Goal: Task Accomplishment & Management: Manage account settings

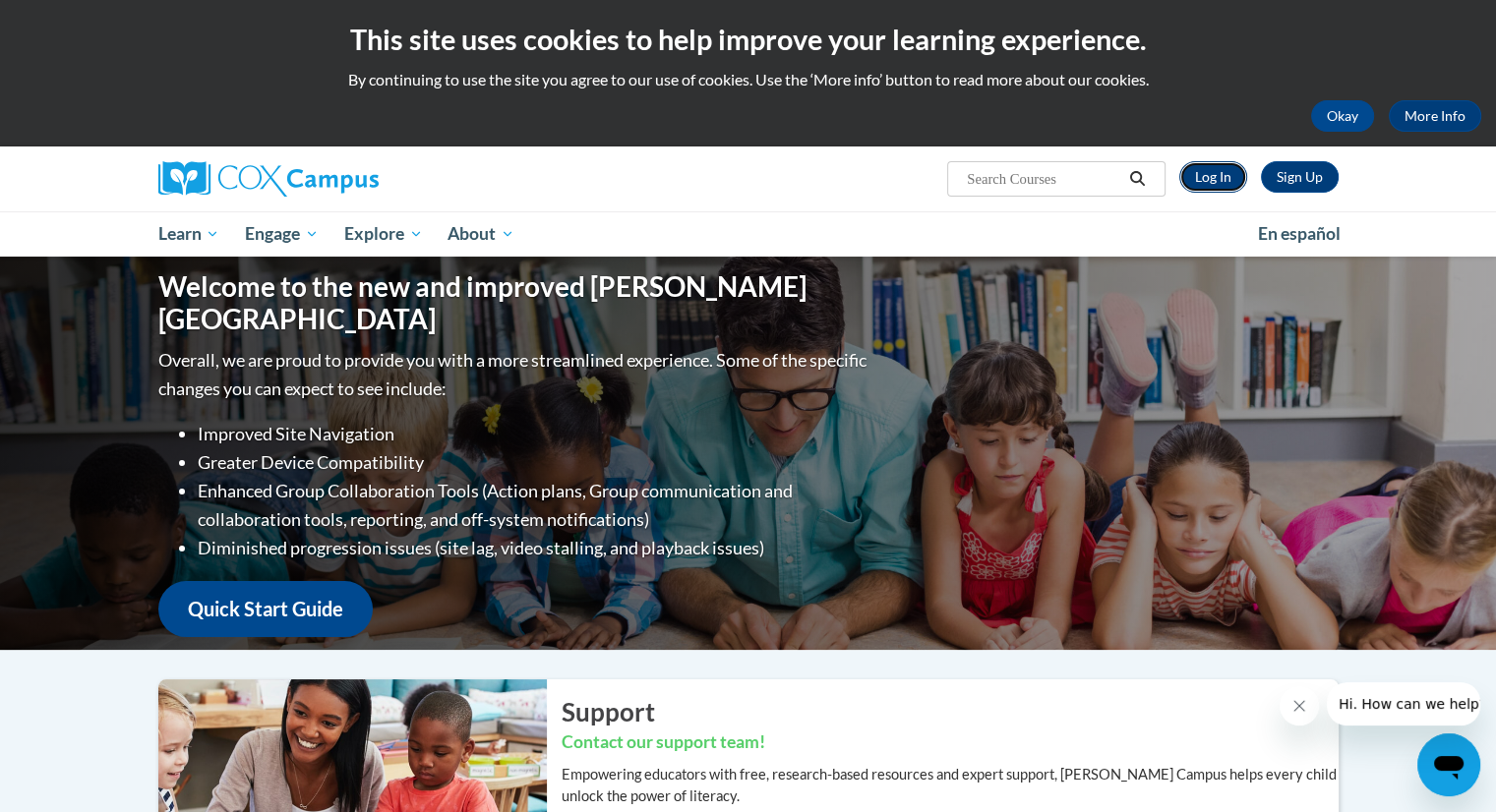
click at [1221, 174] on link "Log In" at bounding box center [1213, 177] width 68 height 32
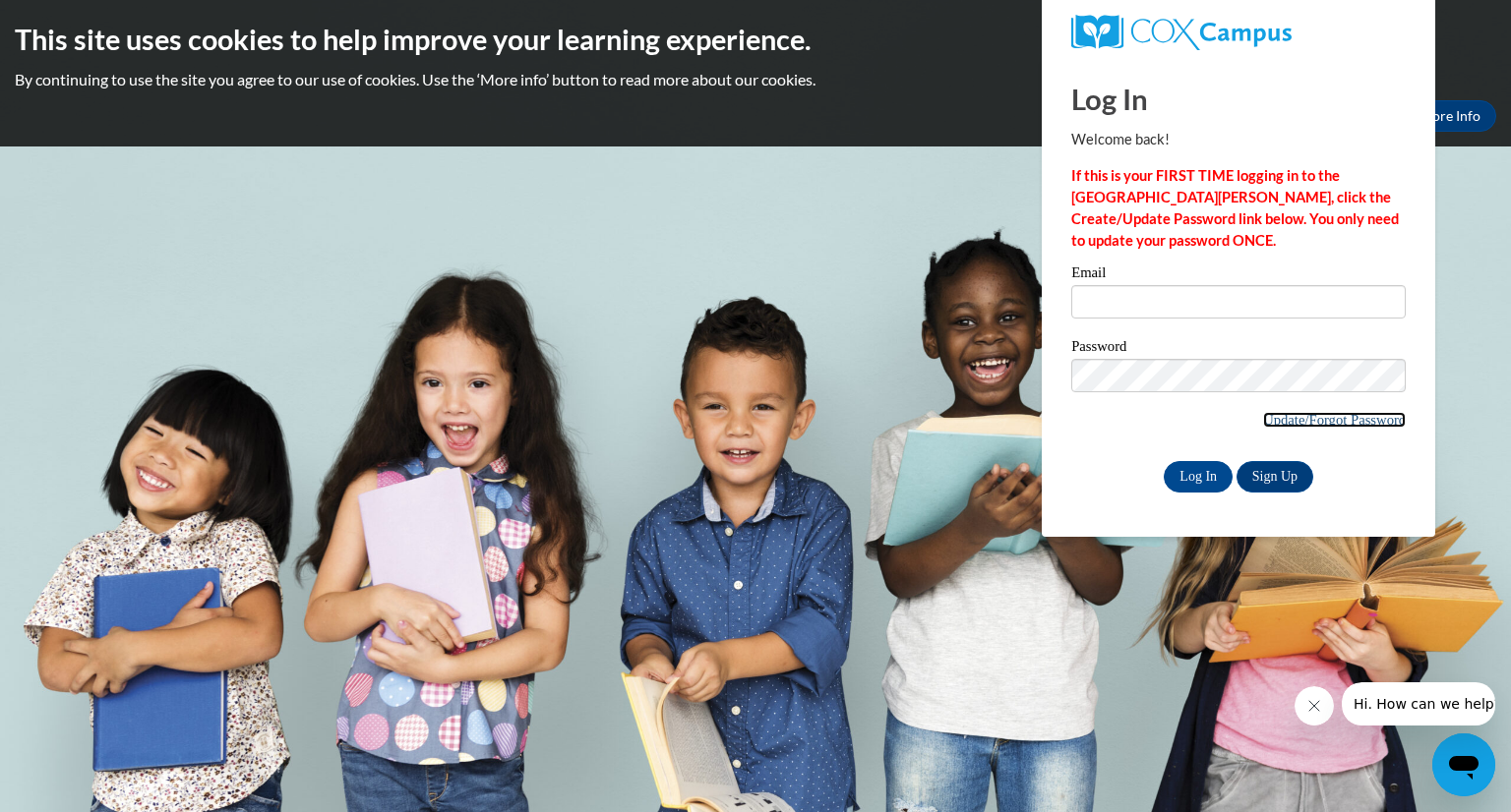
click at [1268, 420] on link "Update/Forgot Password" at bounding box center [1334, 420] width 142 height 16
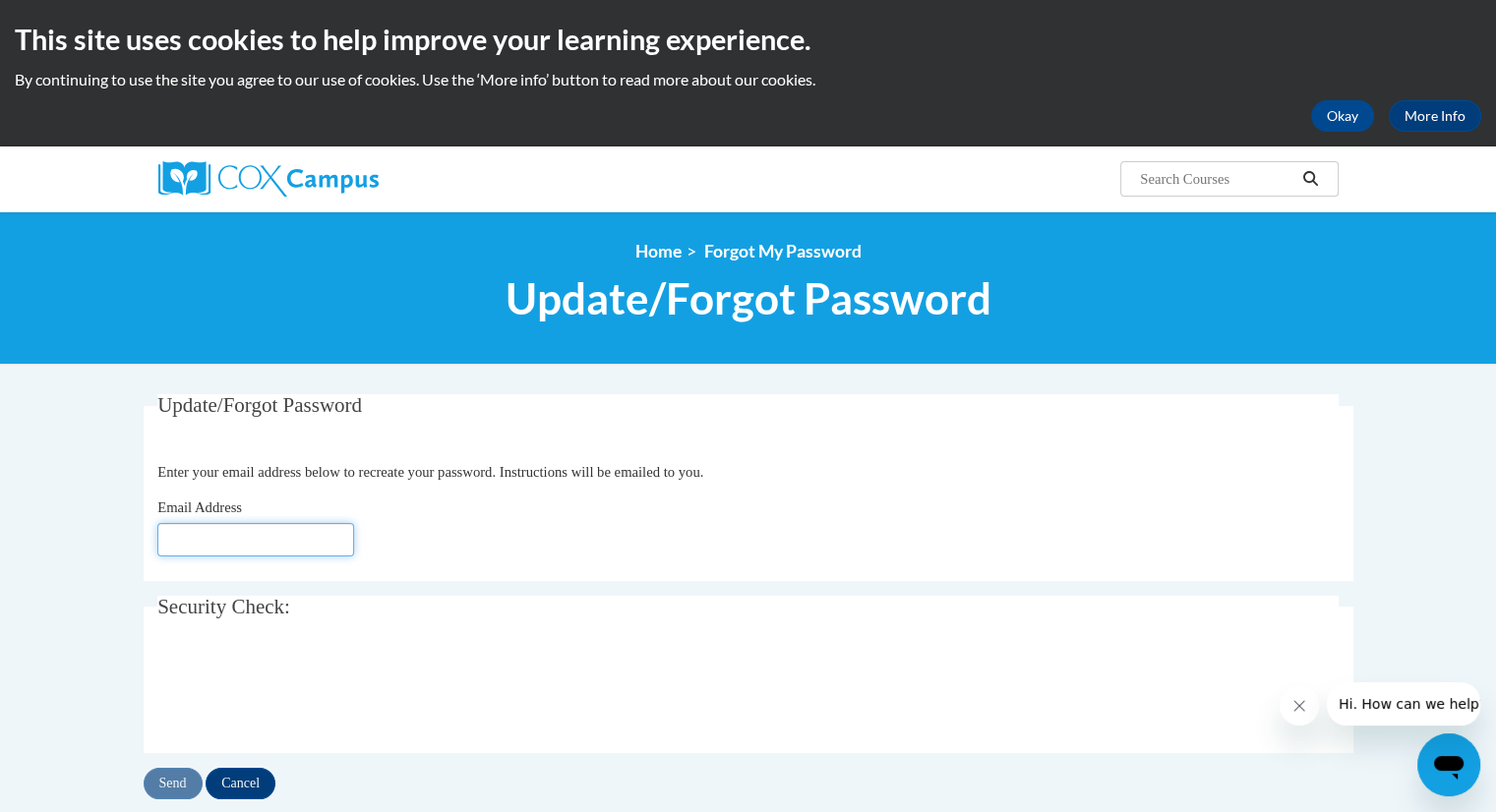
click at [175, 552] on input "Email Address" at bounding box center [256, 540] width 197 height 34
type input "[EMAIL_ADDRESS][DOMAIN_NAME]"
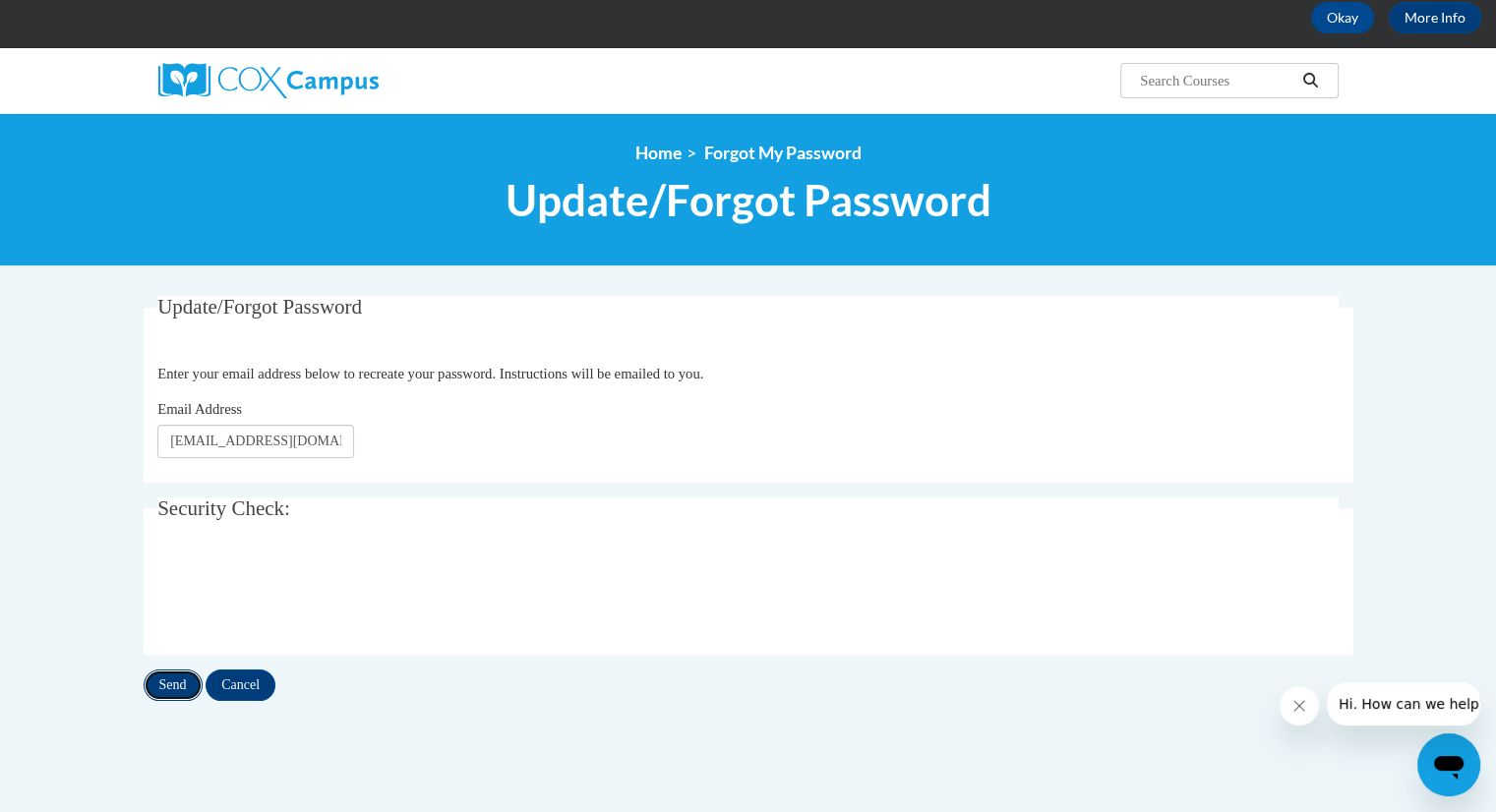
click at [173, 677] on input "Send" at bounding box center [172, 686] width 59 height 32
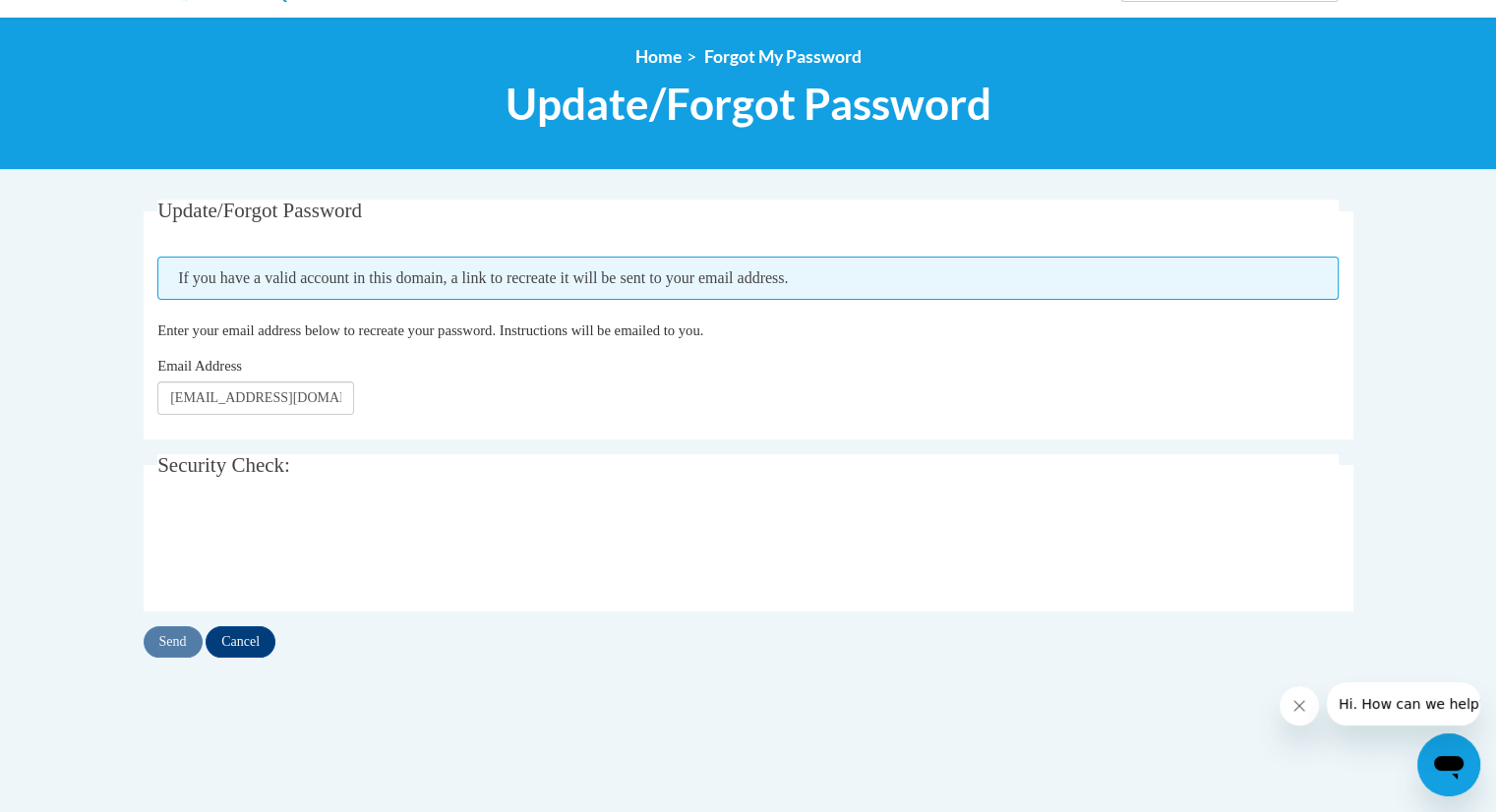
scroll to position [197, 0]
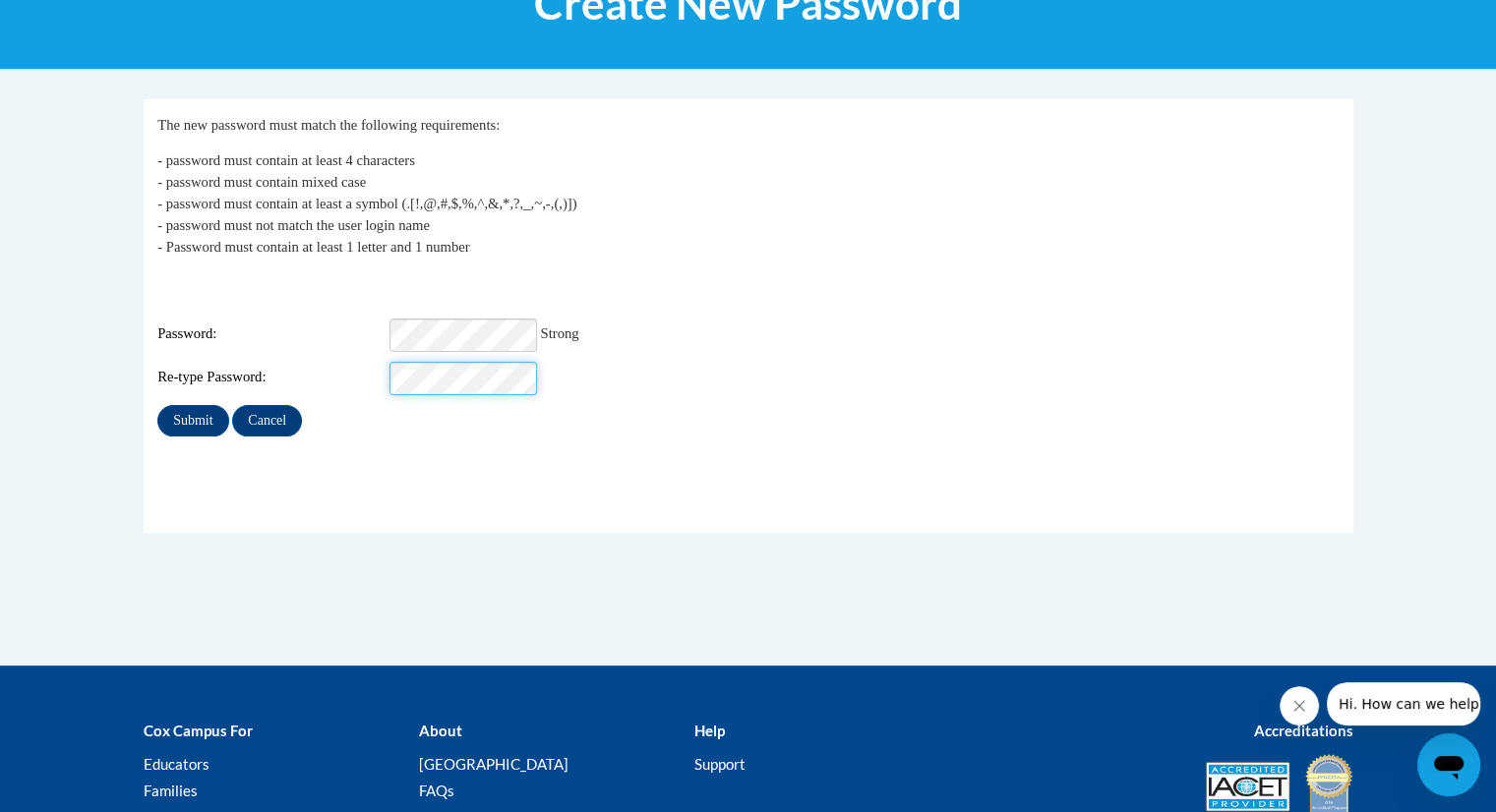
scroll to position [197, 0]
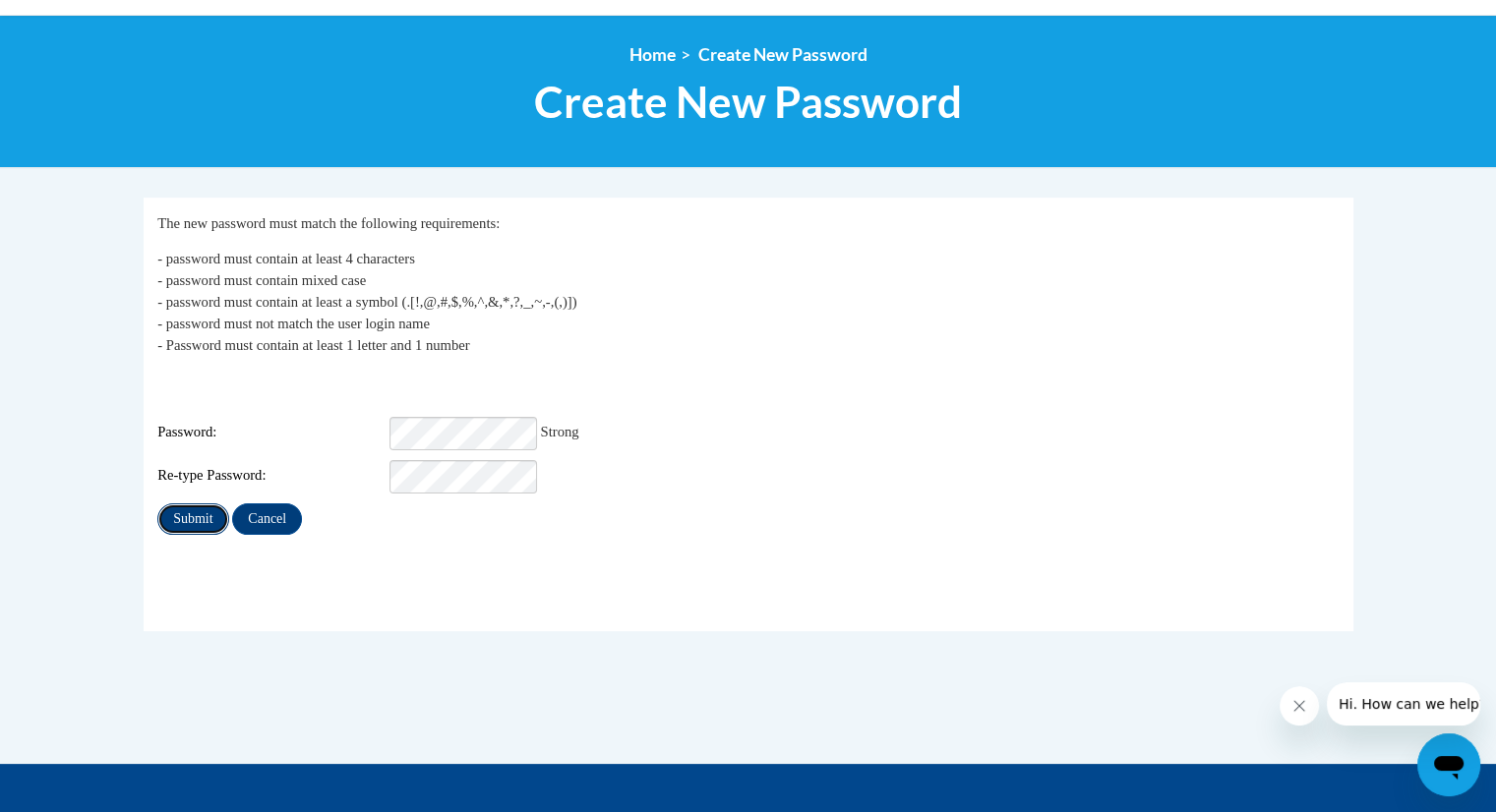
click at [195, 504] on input "Submit" at bounding box center [192, 519] width 71 height 32
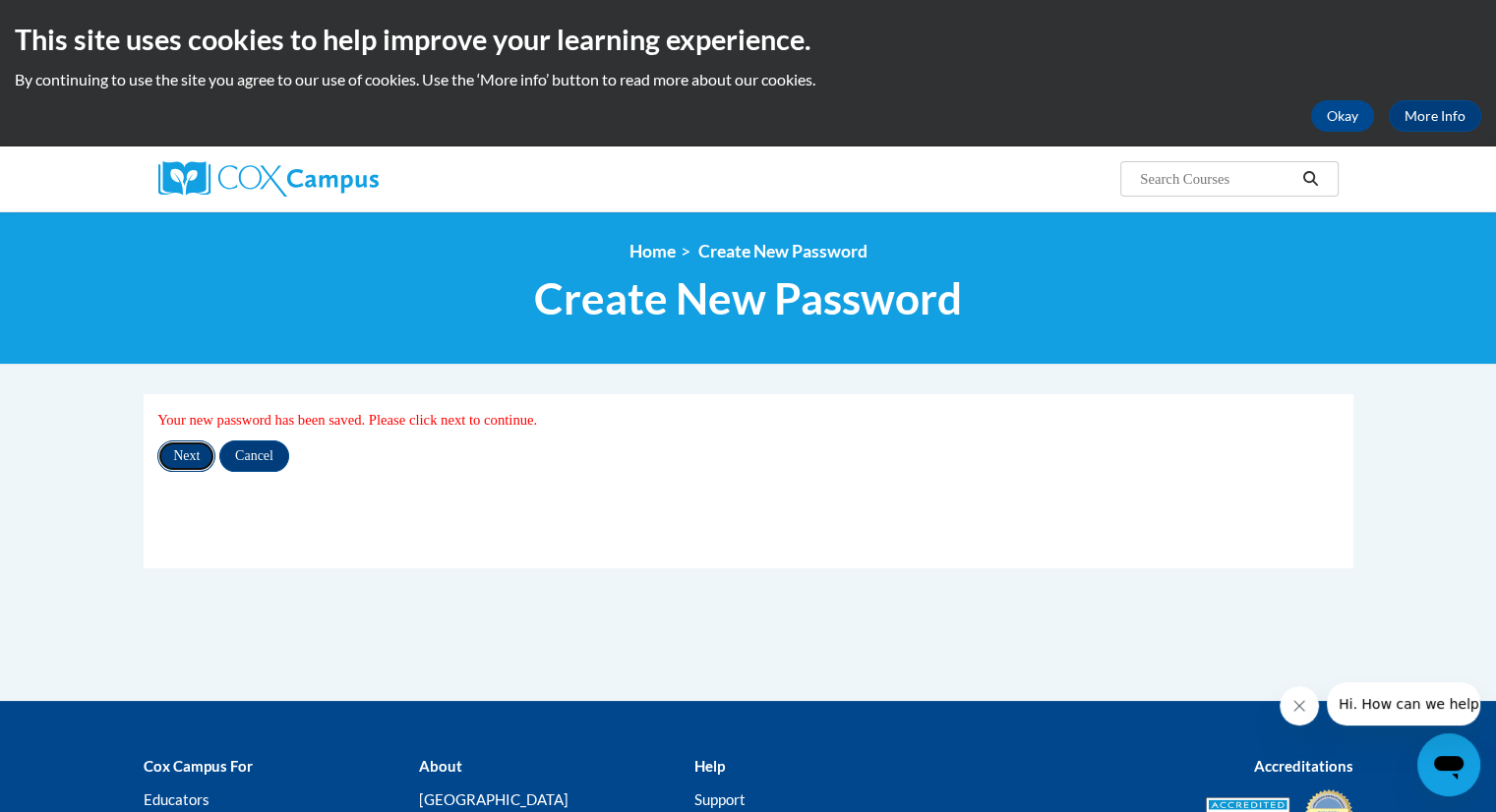
click at [178, 454] on input "Next" at bounding box center [186, 457] width 58 height 32
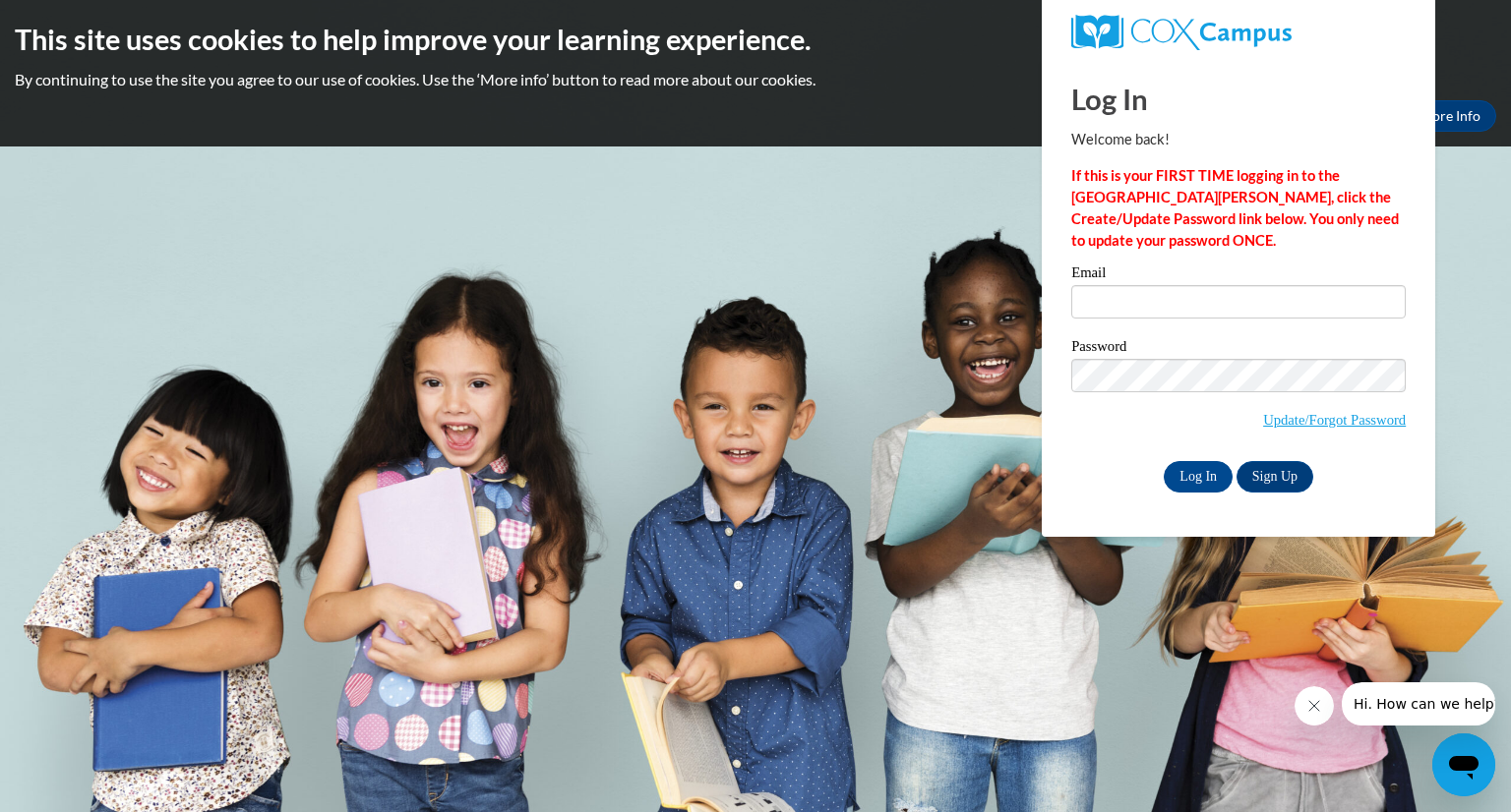
click at [1160, 281] on label "Email" at bounding box center [1238, 276] width 334 height 20
click at [1160, 286] on input "Email" at bounding box center [1238, 303] width 334 height 34
click at [1135, 304] on input "Email" at bounding box center [1238, 303] width 334 height 34
type input "[EMAIL_ADDRESS][DOMAIN_NAME]"
click at [1194, 483] on input "Log In" at bounding box center [1197, 478] width 69 height 32
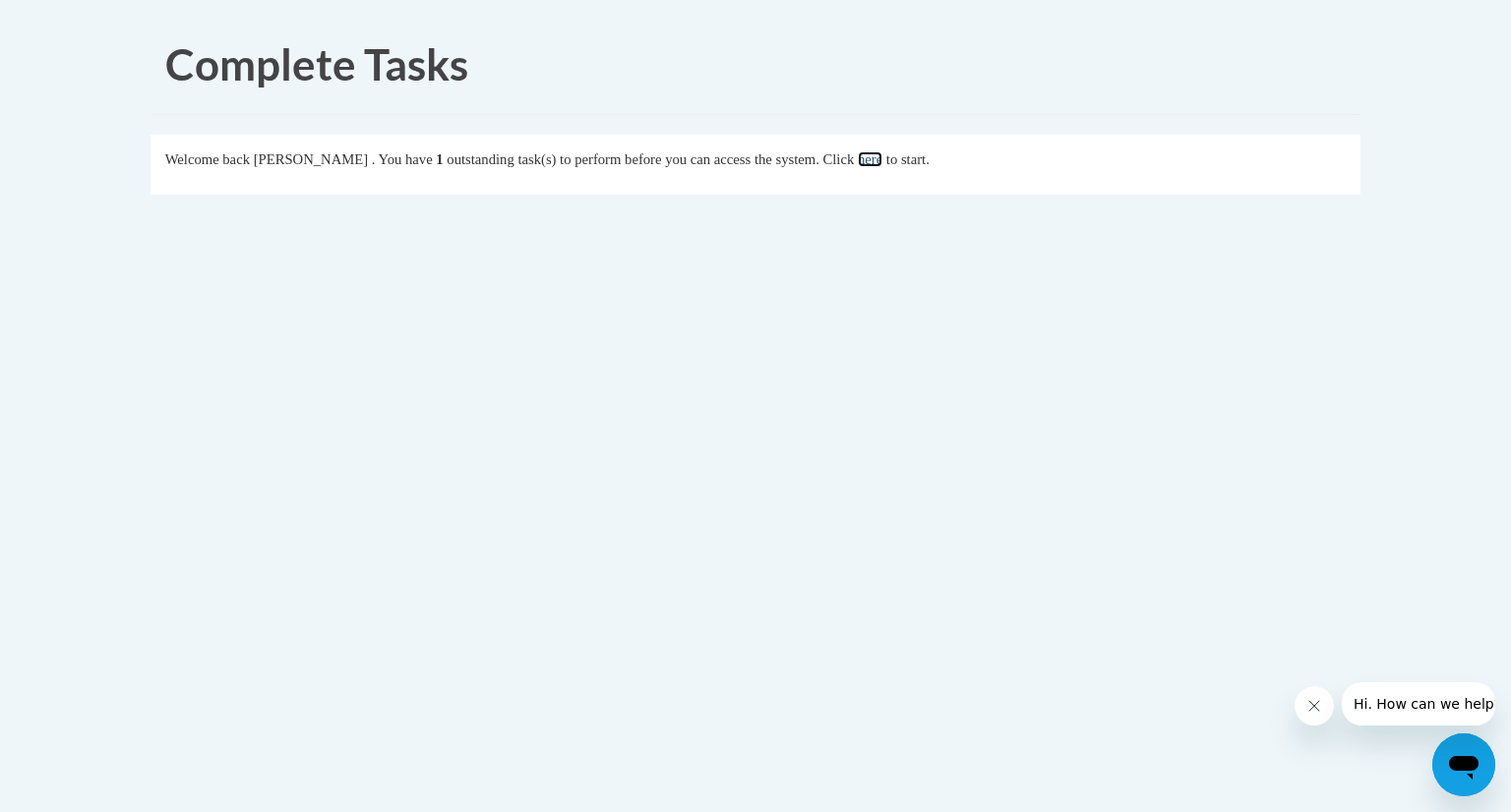
click at [883, 162] on link "here" at bounding box center [870, 159] width 25 height 16
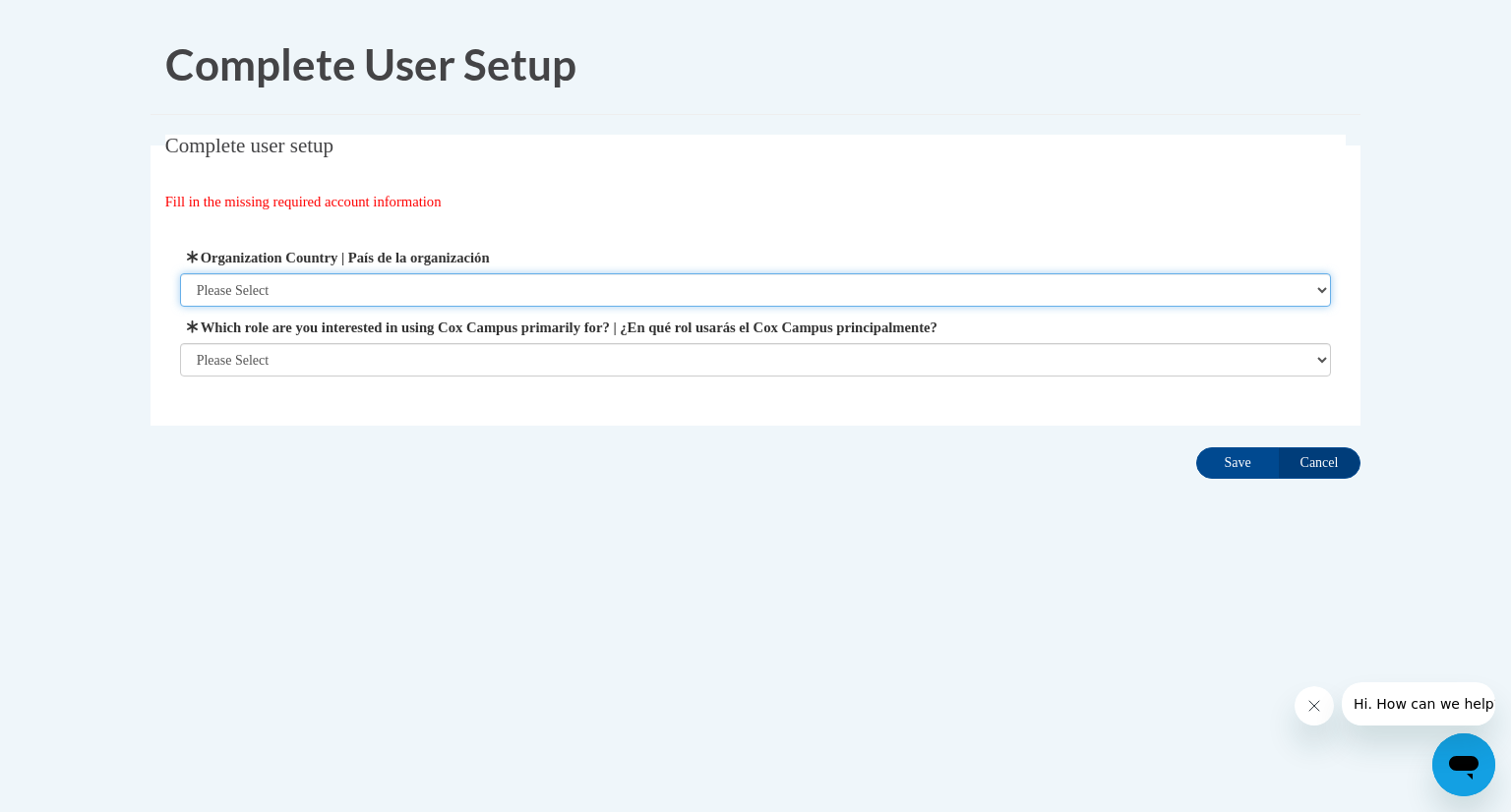
click at [1321, 293] on select "Please Select United States | Estados Unidos Outside of the United States | Fue…" at bounding box center [756, 291] width 1153 height 34
select select "ad49bcad-a171-4b2e-b99c-48b446064914"
click at [180, 274] on select "Please Select United States | Estados Unidos Outside of the United States | Fue…" at bounding box center [756, 291] width 1153 height 34
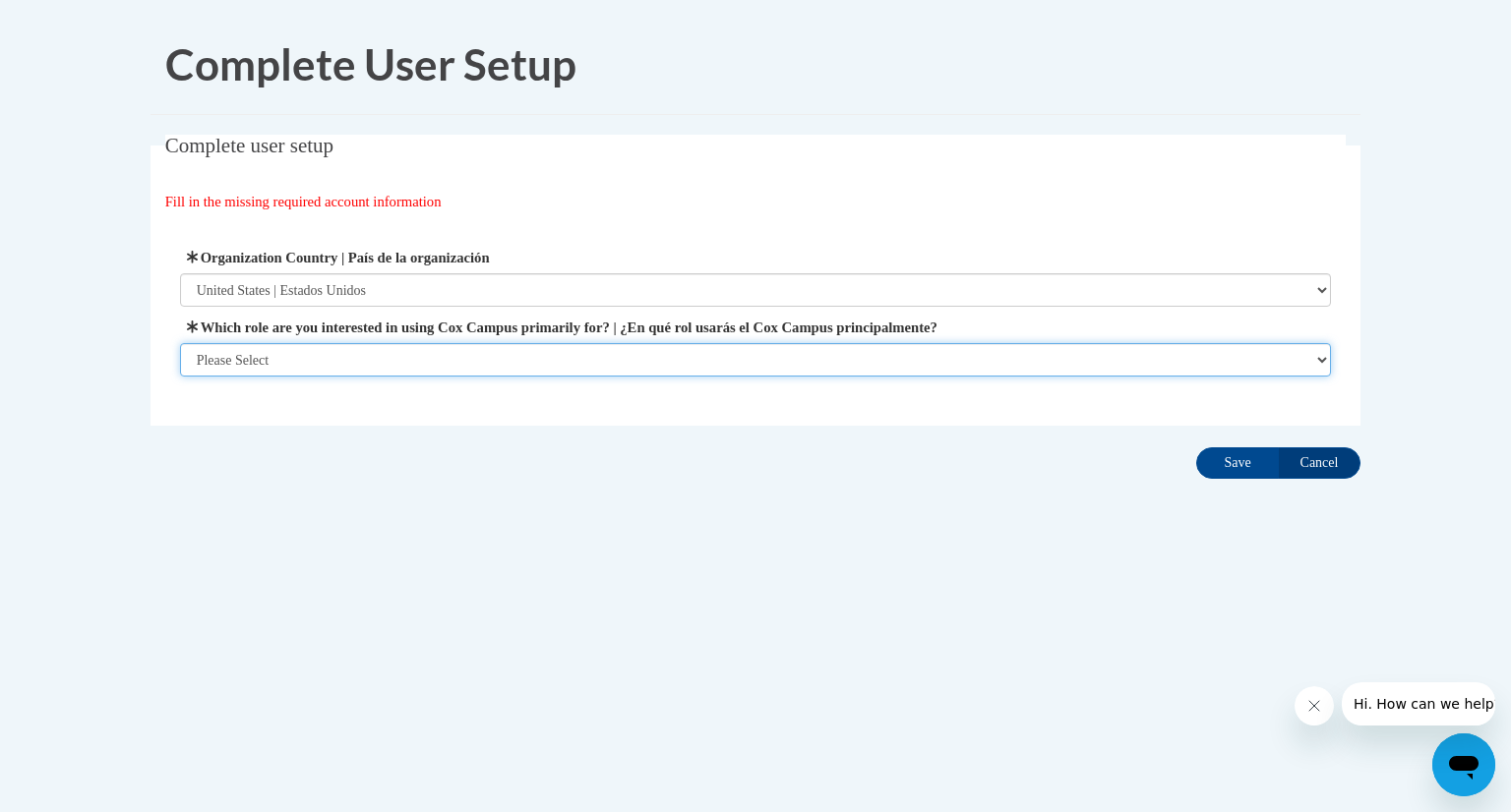
click at [1322, 360] on select "Please Select College/University | Colegio/Universidad Community/Nonprofit Part…" at bounding box center [756, 360] width 1153 height 34
select select "fbf2d438-af2f-41f8-98f1-81c410e29de3"
click at [180, 377] on select "Please Select College/University | Colegio/Universidad Community/Nonprofit Part…" at bounding box center [756, 360] width 1153 height 34
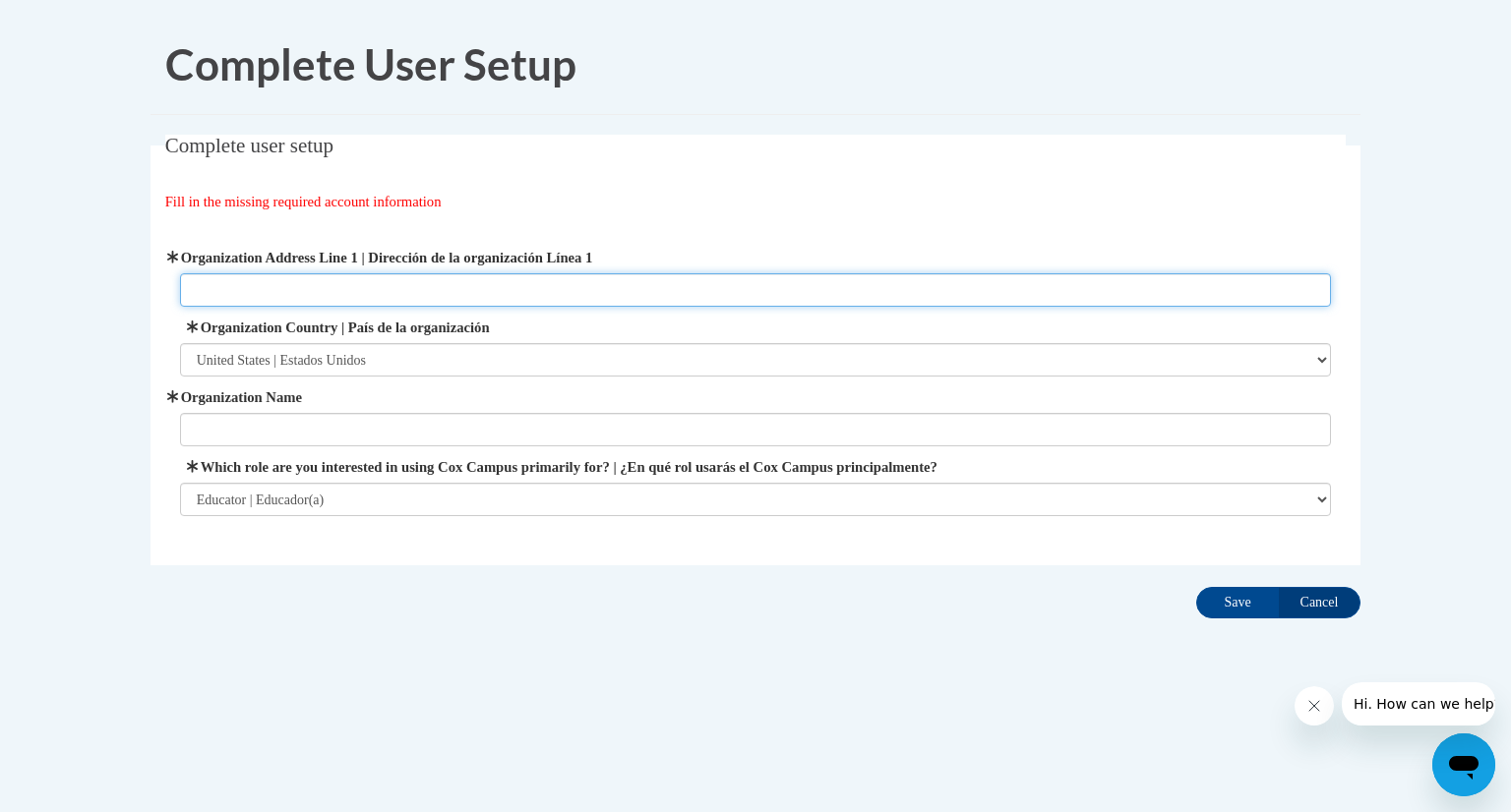
click at [305, 281] on input "Organization Address Line 1 | Dirección de la organización Línea 1" at bounding box center [756, 291] width 1153 height 34
type input "Y"
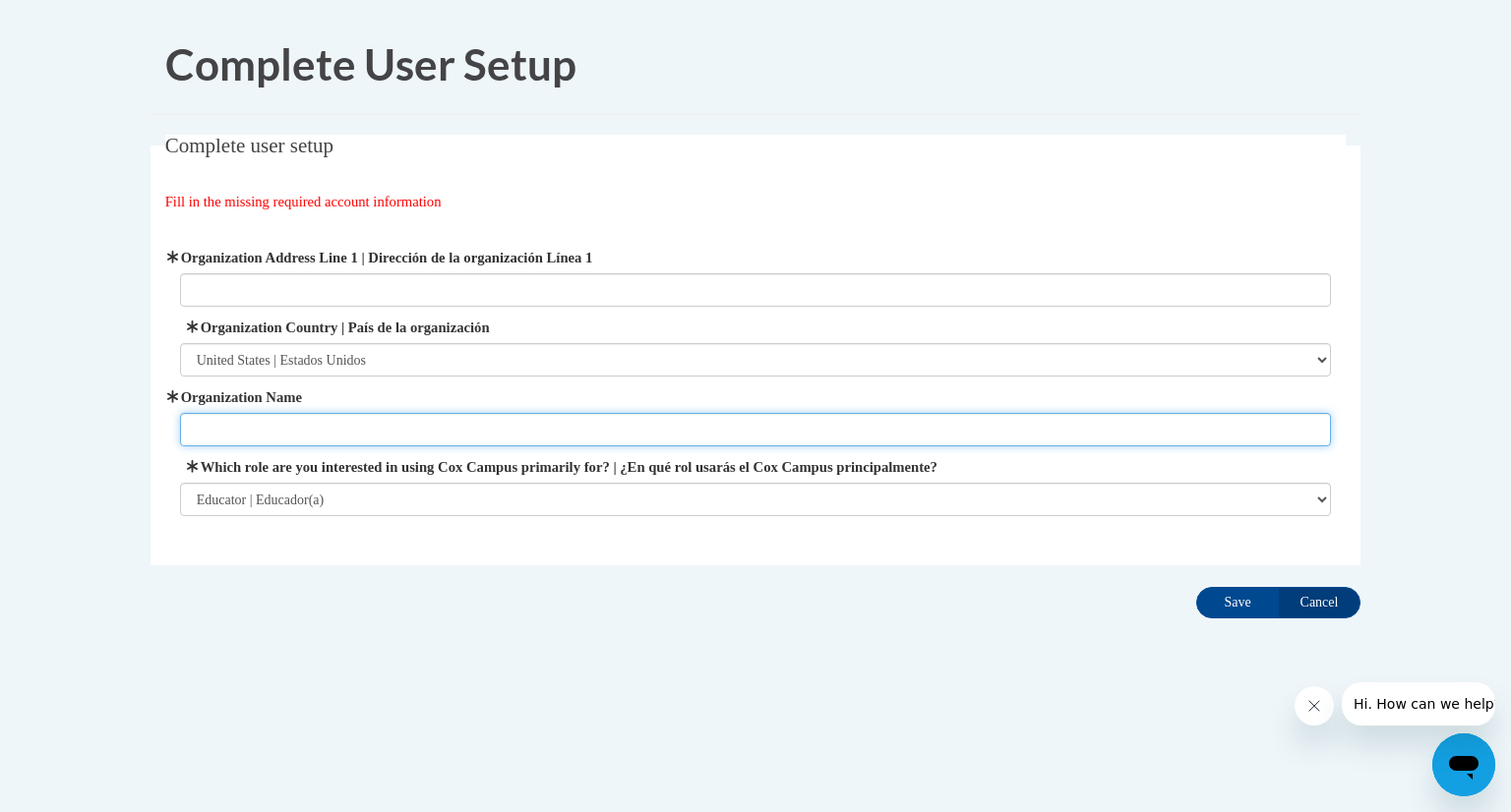
click at [202, 434] on input "Organization Name" at bounding box center [756, 430] width 1153 height 34
type input "YMCA of Delaware"
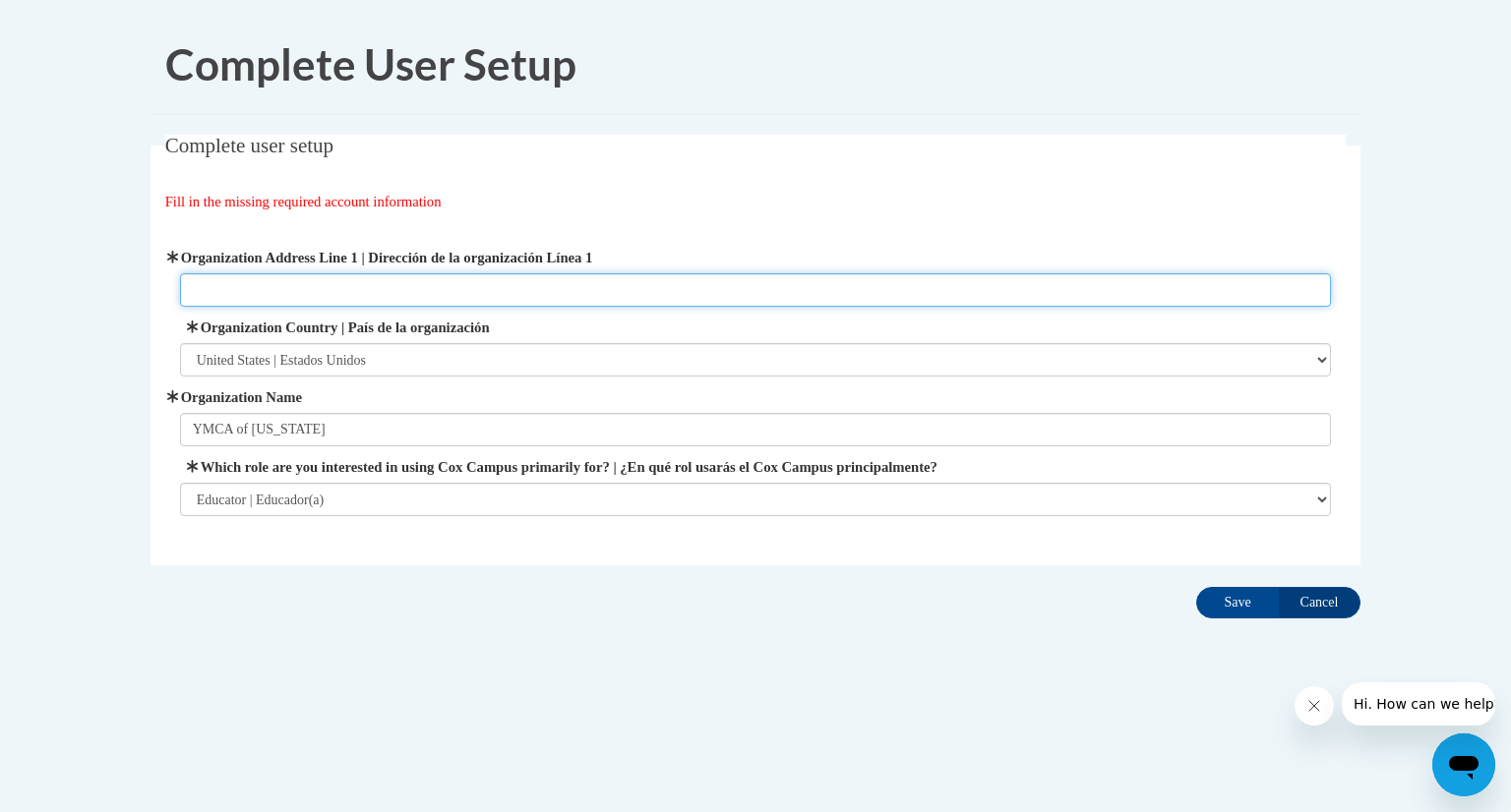
click at [215, 291] on input "Organization Address Line 1 | Dirección de la organización Línea 1" at bounding box center [756, 291] width 1153 height 34
type input "Bear Delaware"
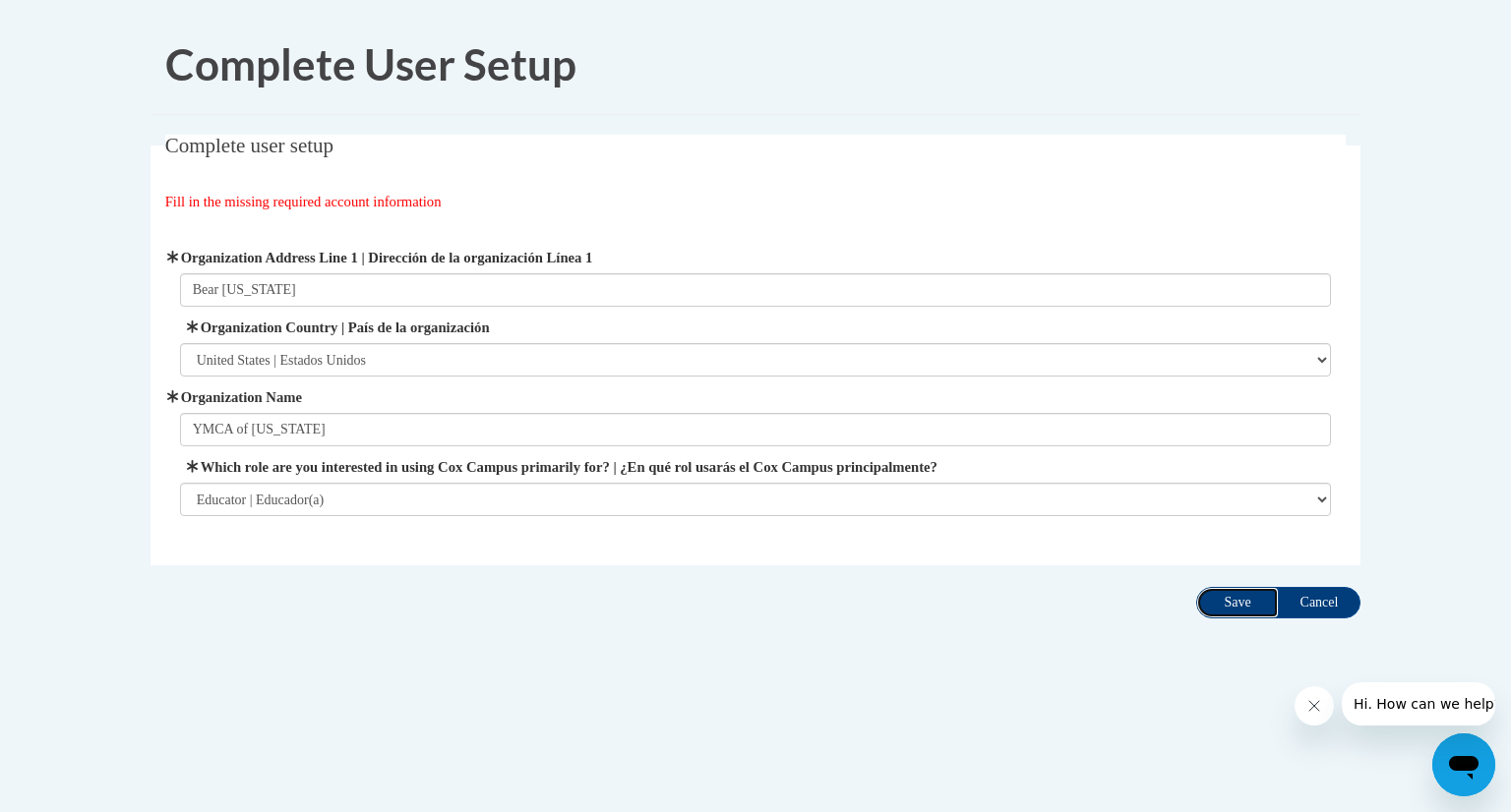
click at [1227, 599] on input "Save" at bounding box center [1237, 603] width 83 height 32
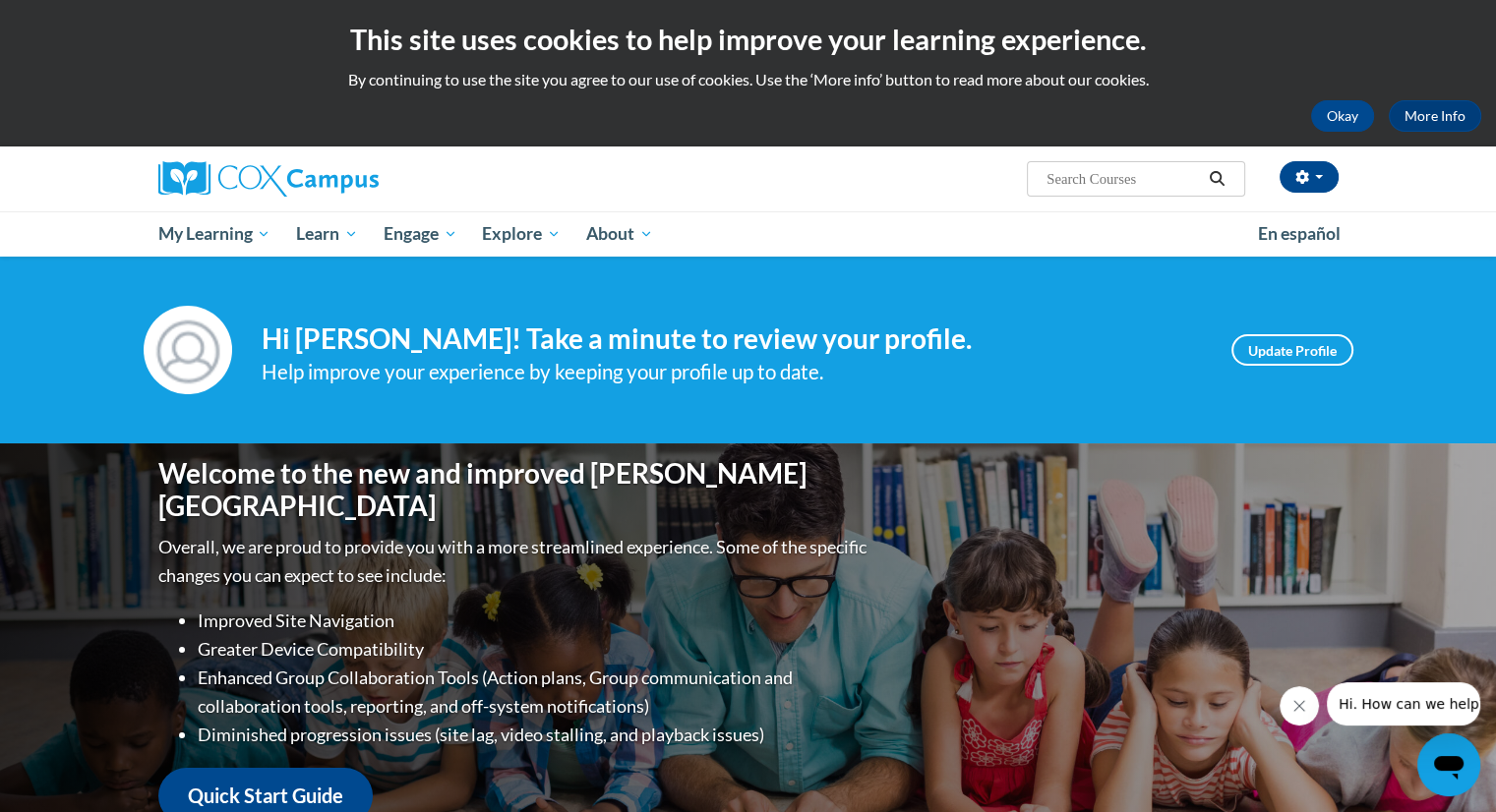
scroll to position [99, 0]
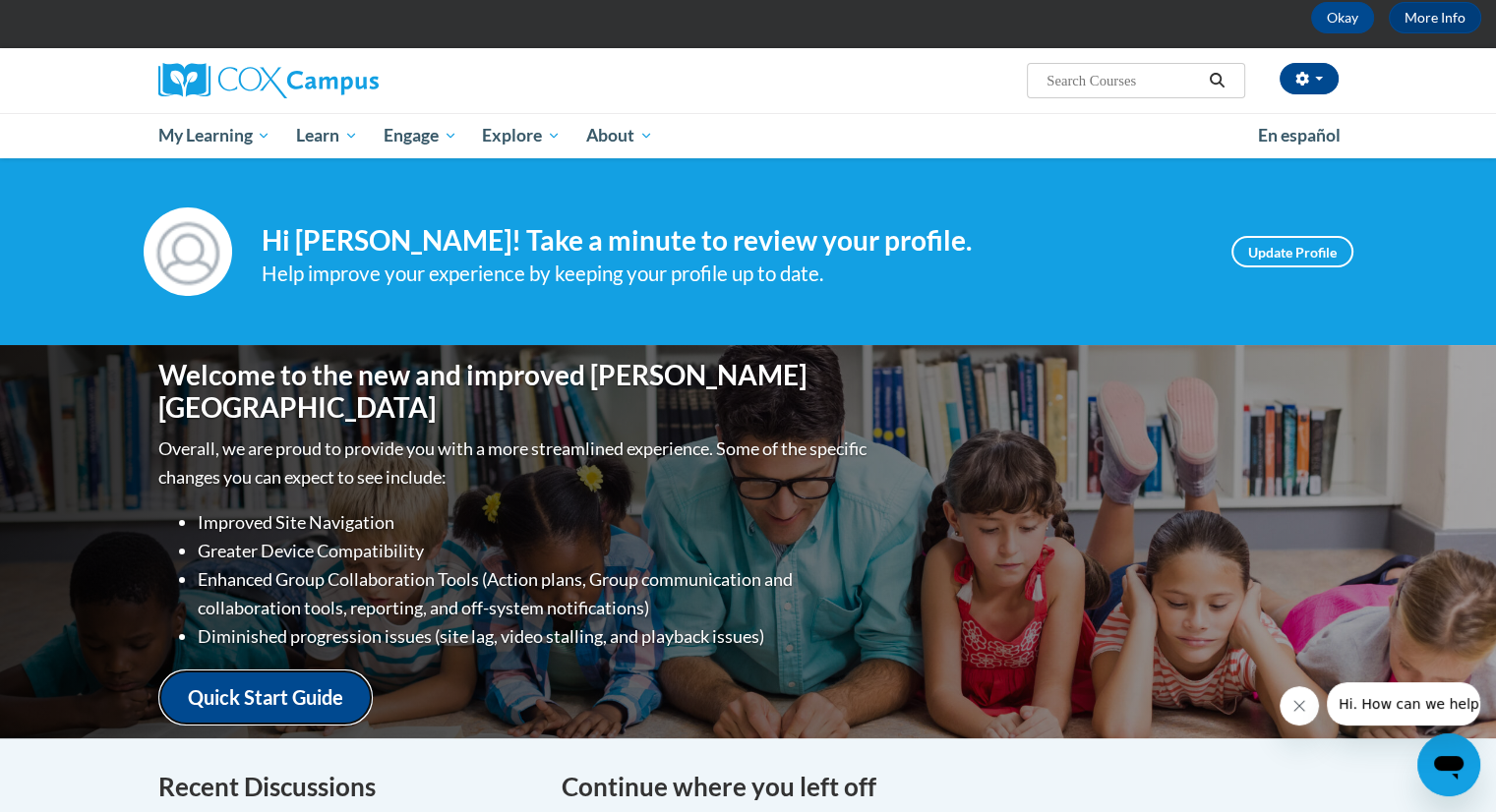
click at [307, 692] on link "Quick Start Guide" at bounding box center [265, 698] width 214 height 56
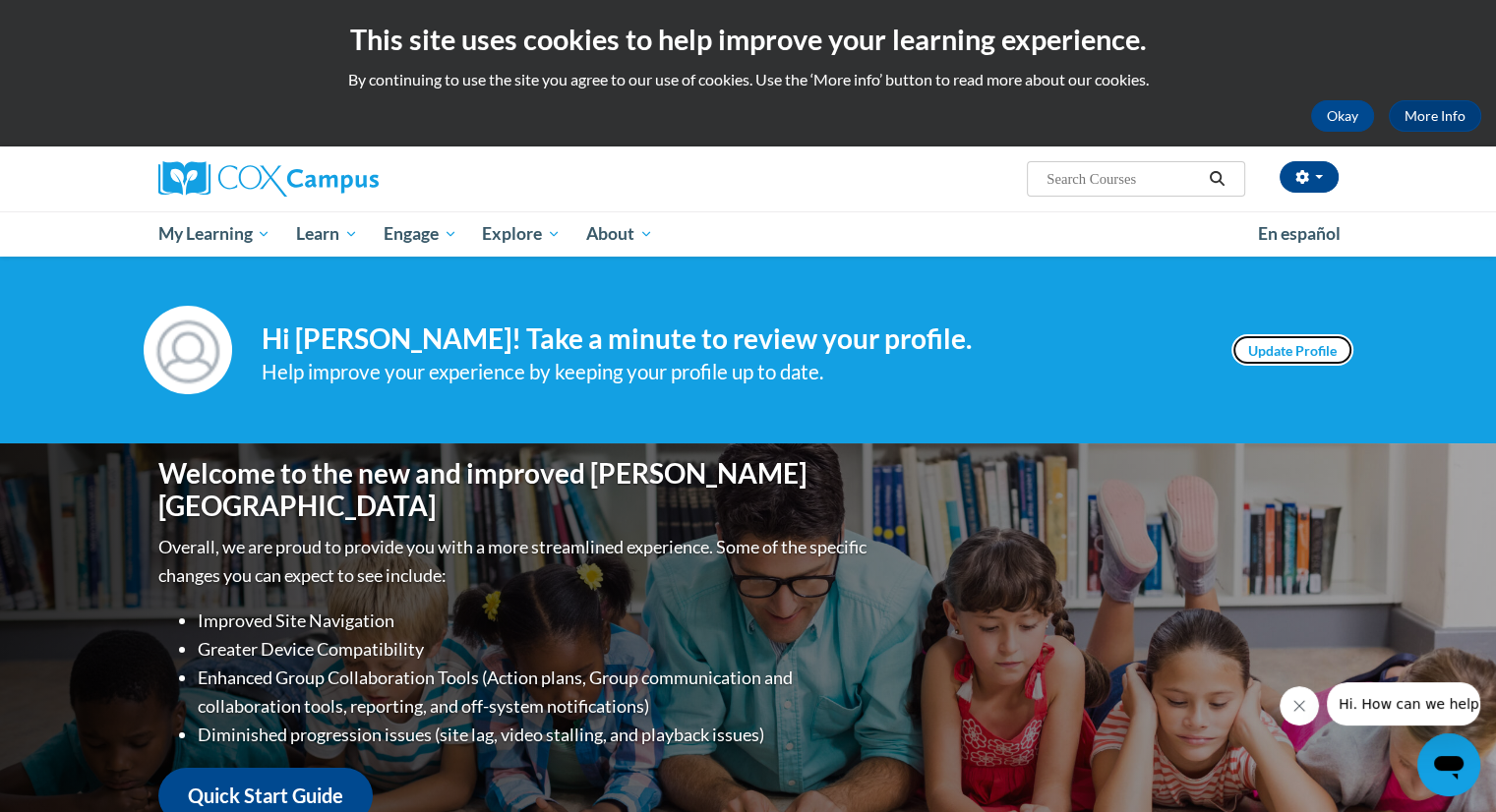
click at [1278, 346] on link "Update Profile" at bounding box center [1293, 350] width 122 height 32
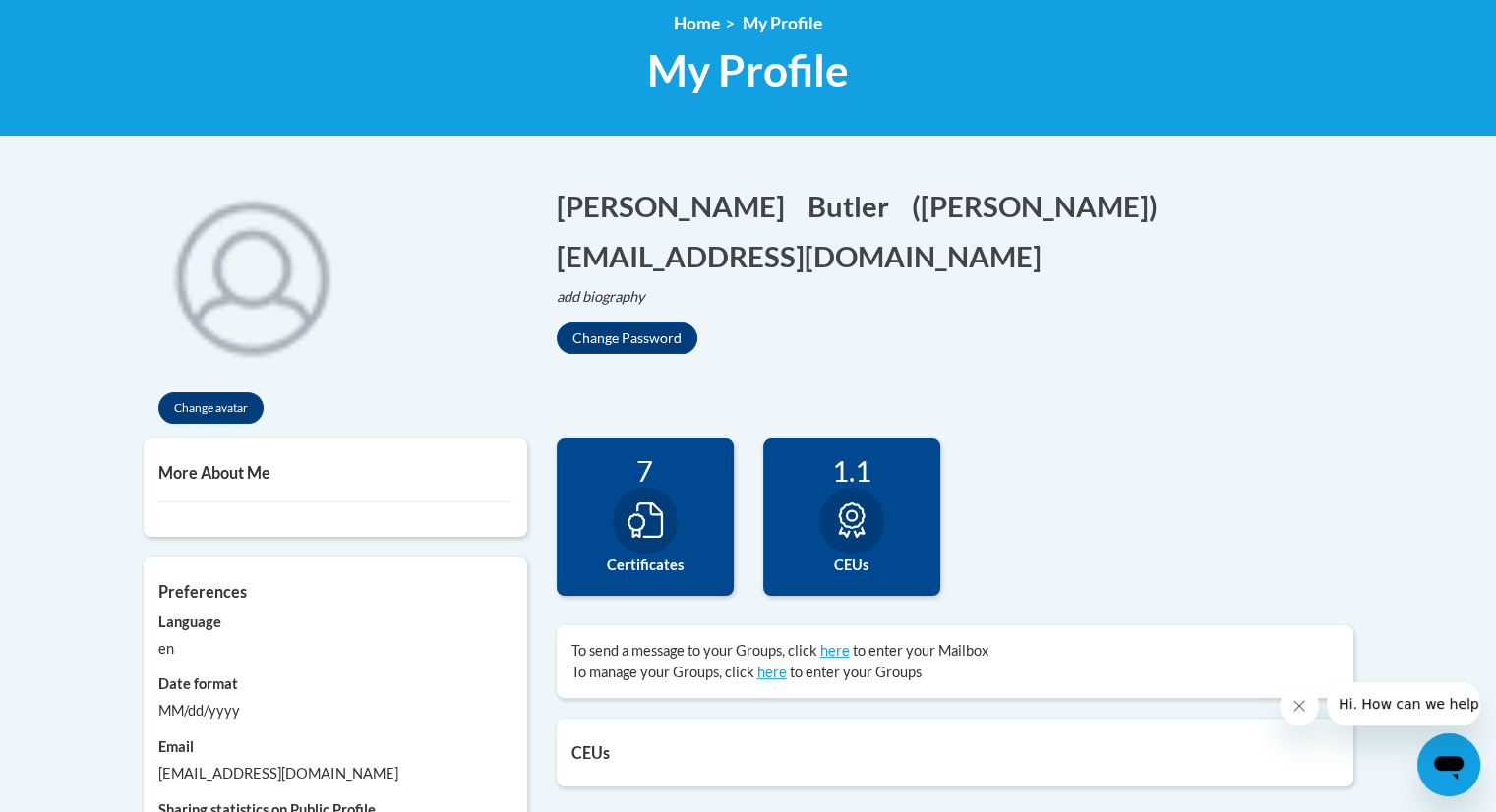
scroll to position [393, 0]
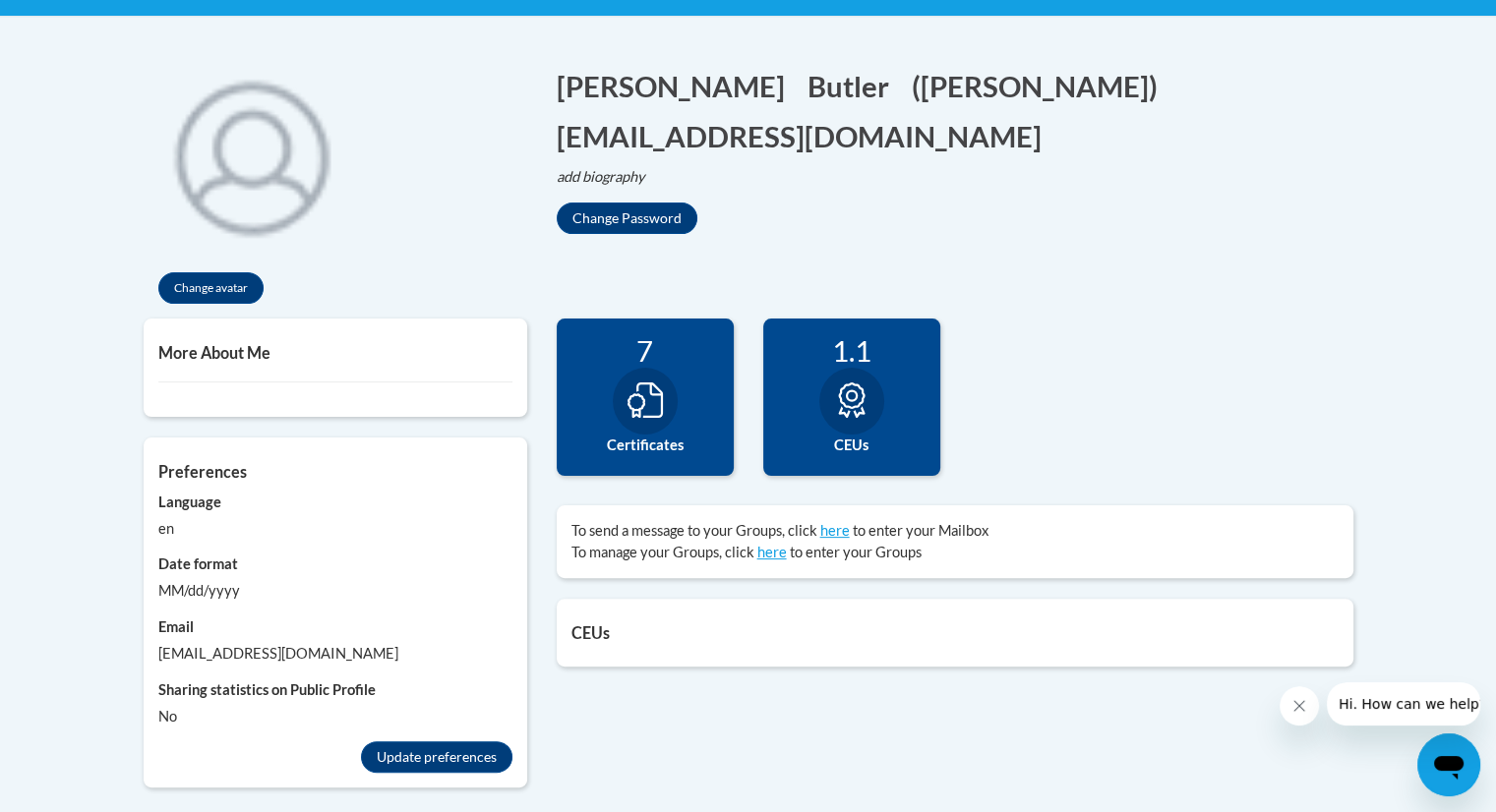
click at [643, 402] on icon at bounding box center [646, 401] width 36 height 36
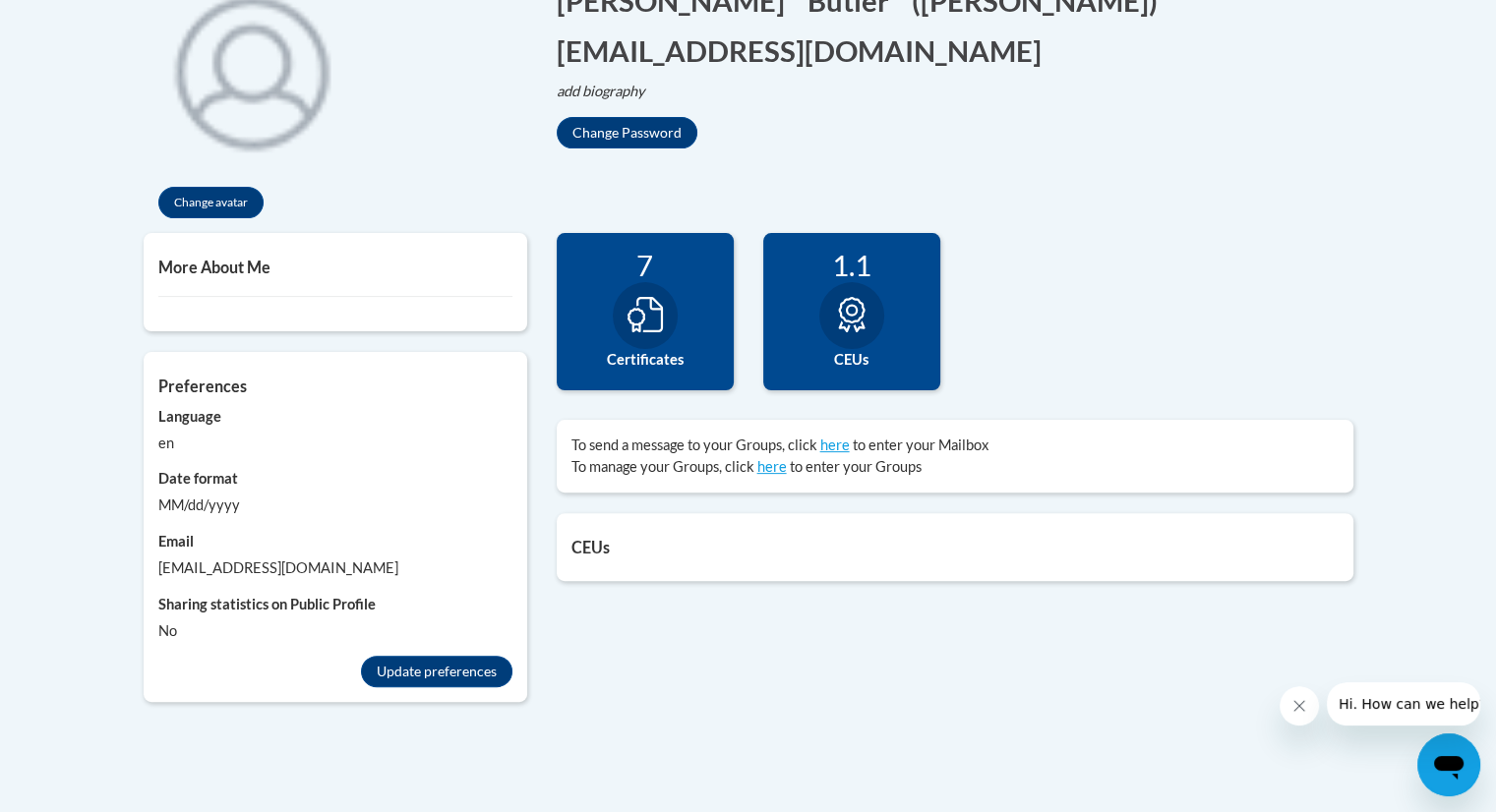
scroll to position [492, 0]
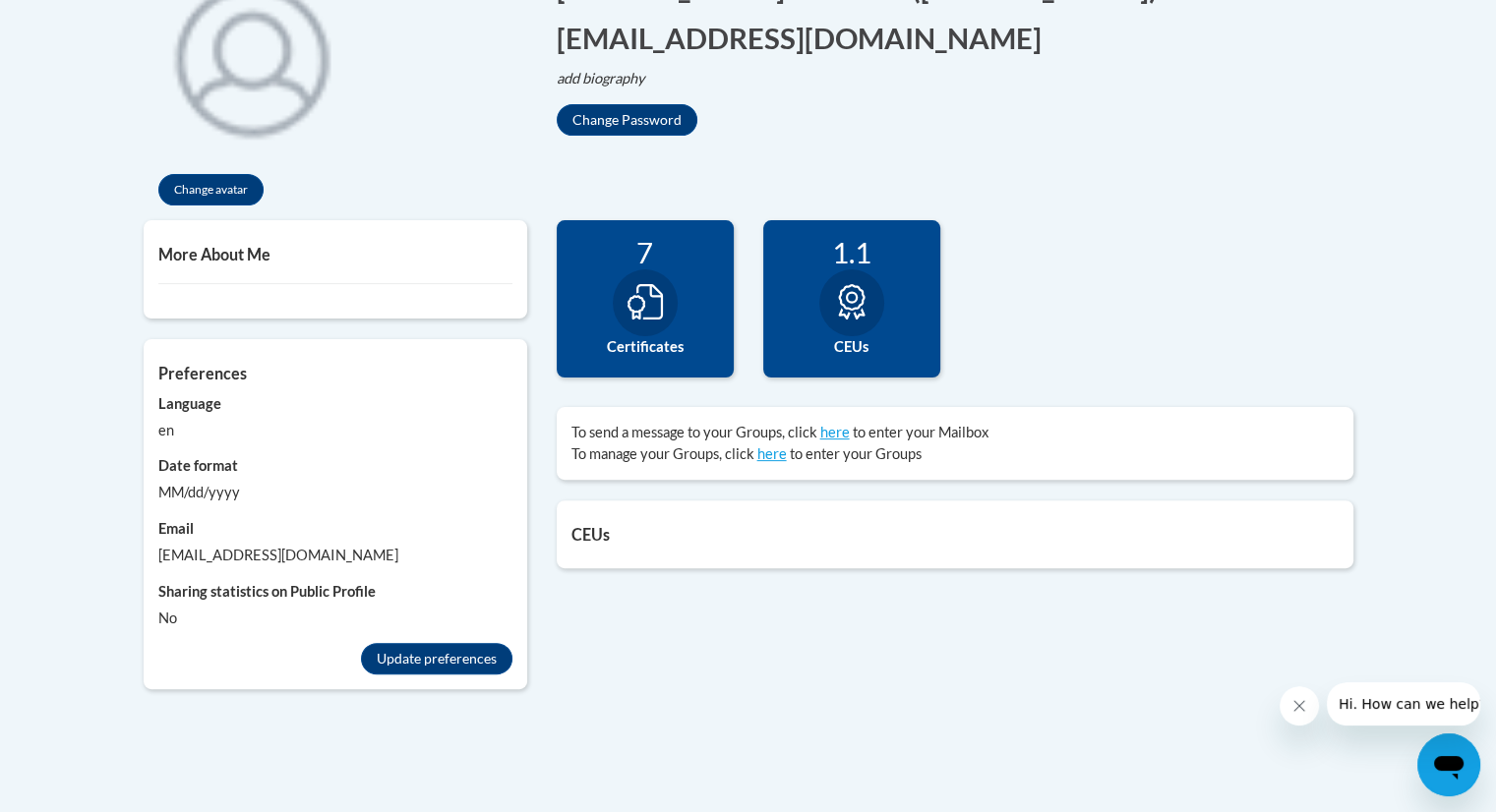
click at [657, 313] on icon at bounding box center [646, 303] width 36 height 36
click at [630, 300] on icon at bounding box center [646, 303] width 36 height 36
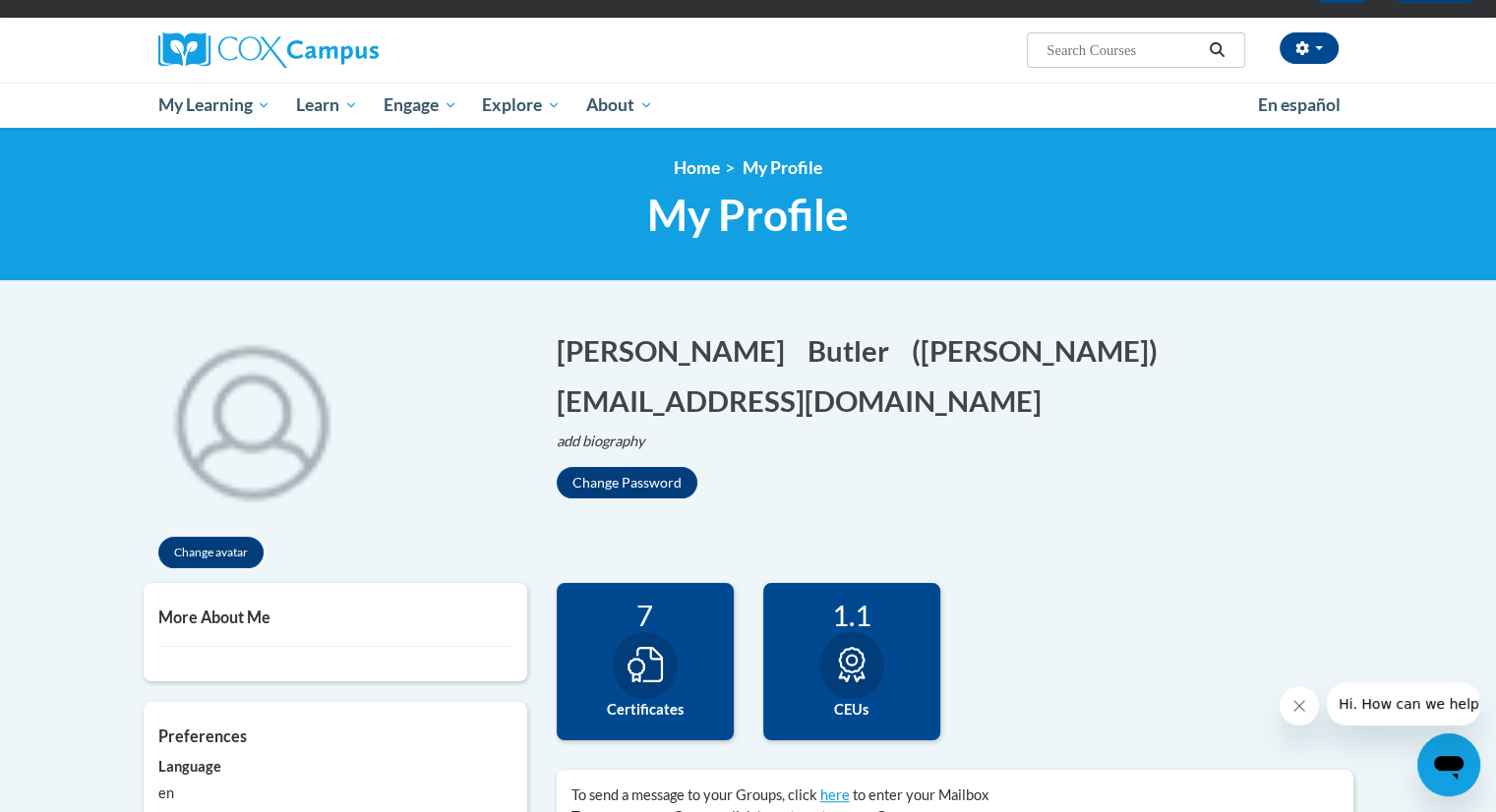
scroll to position [99, 0]
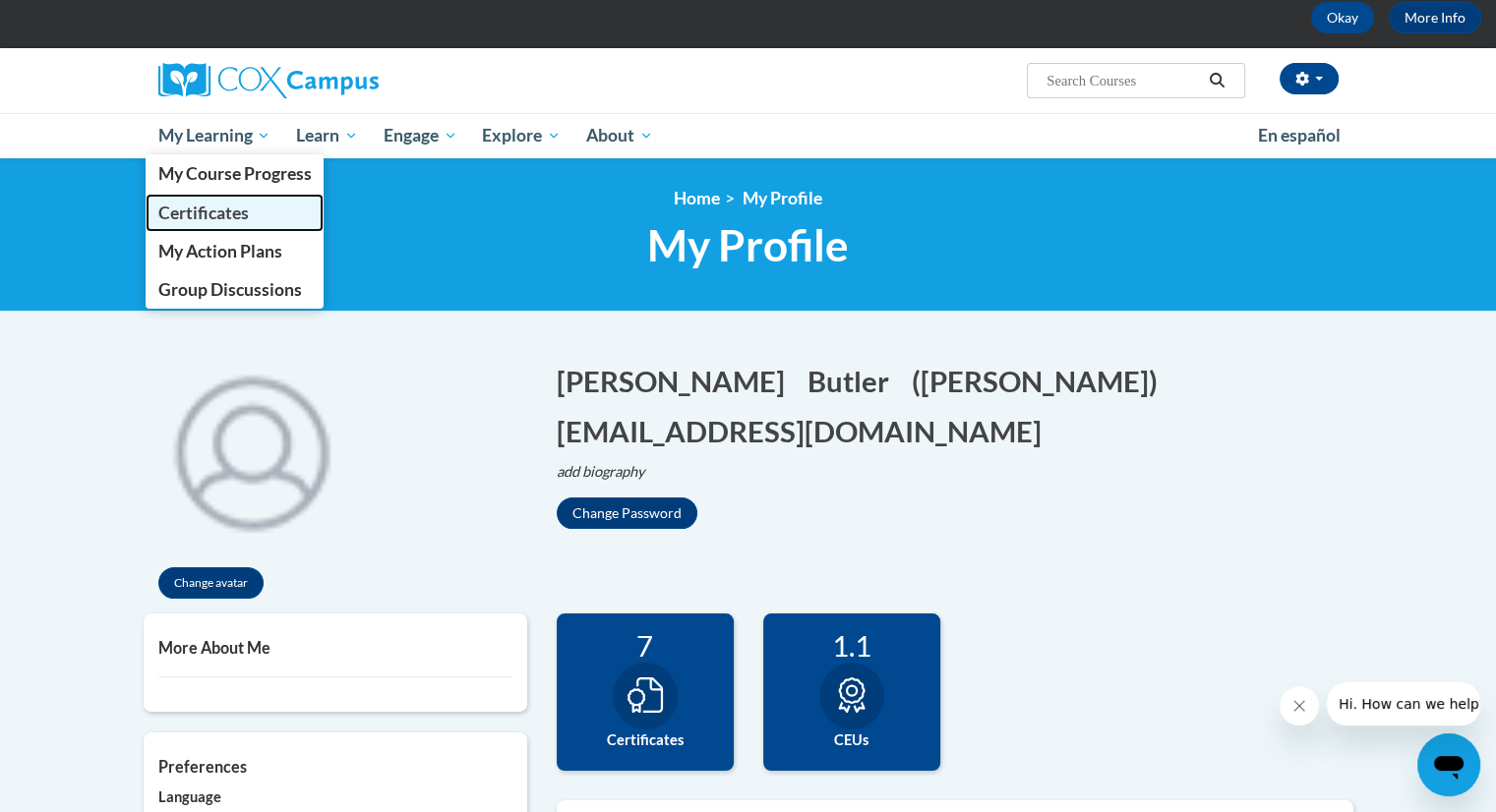
click at [209, 217] on span "Certificates" at bounding box center [202, 213] width 91 height 21
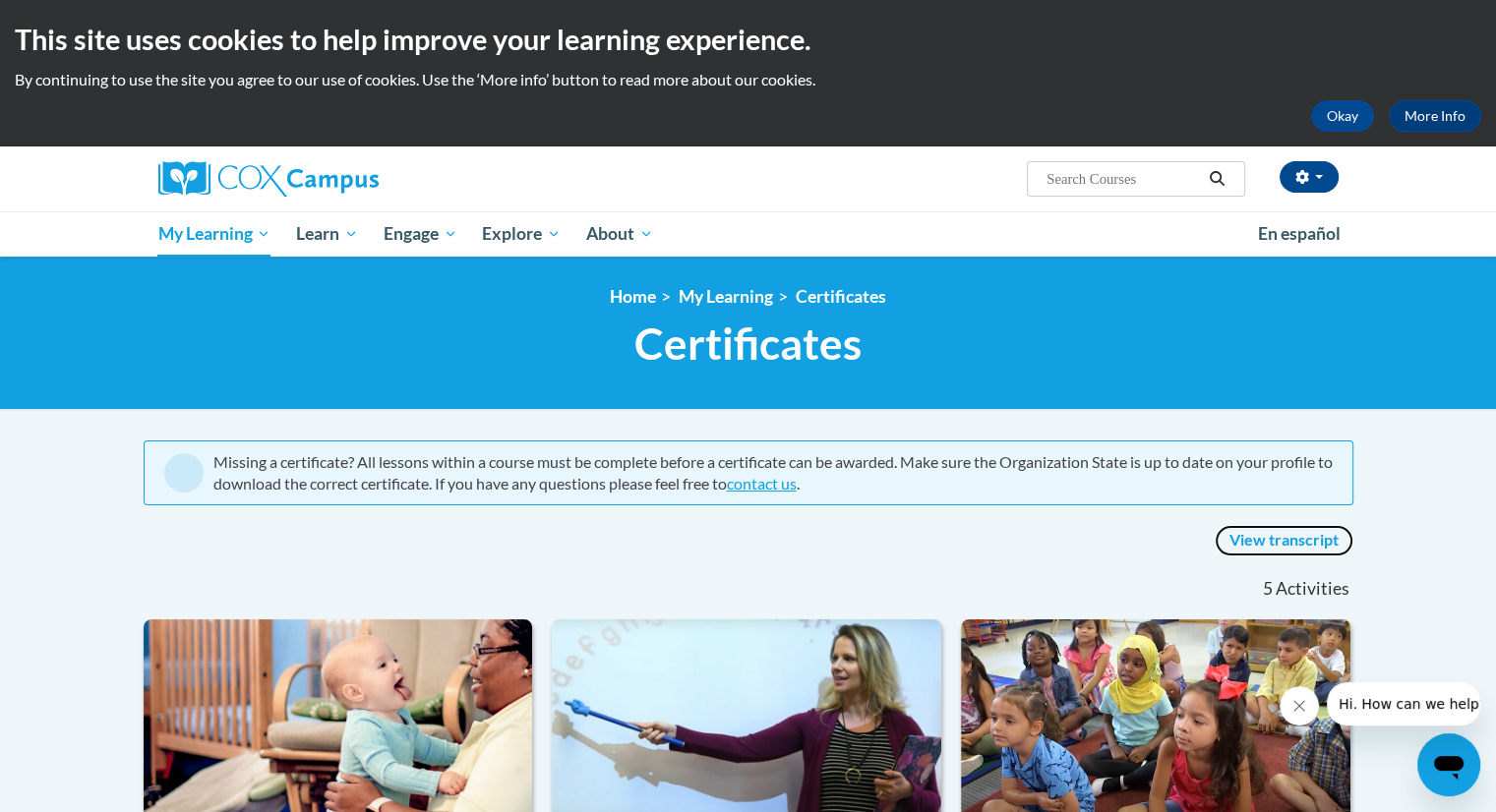
click at [1286, 540] on link "View transcript" at bounding box center [1284, 541] width 138 height 32
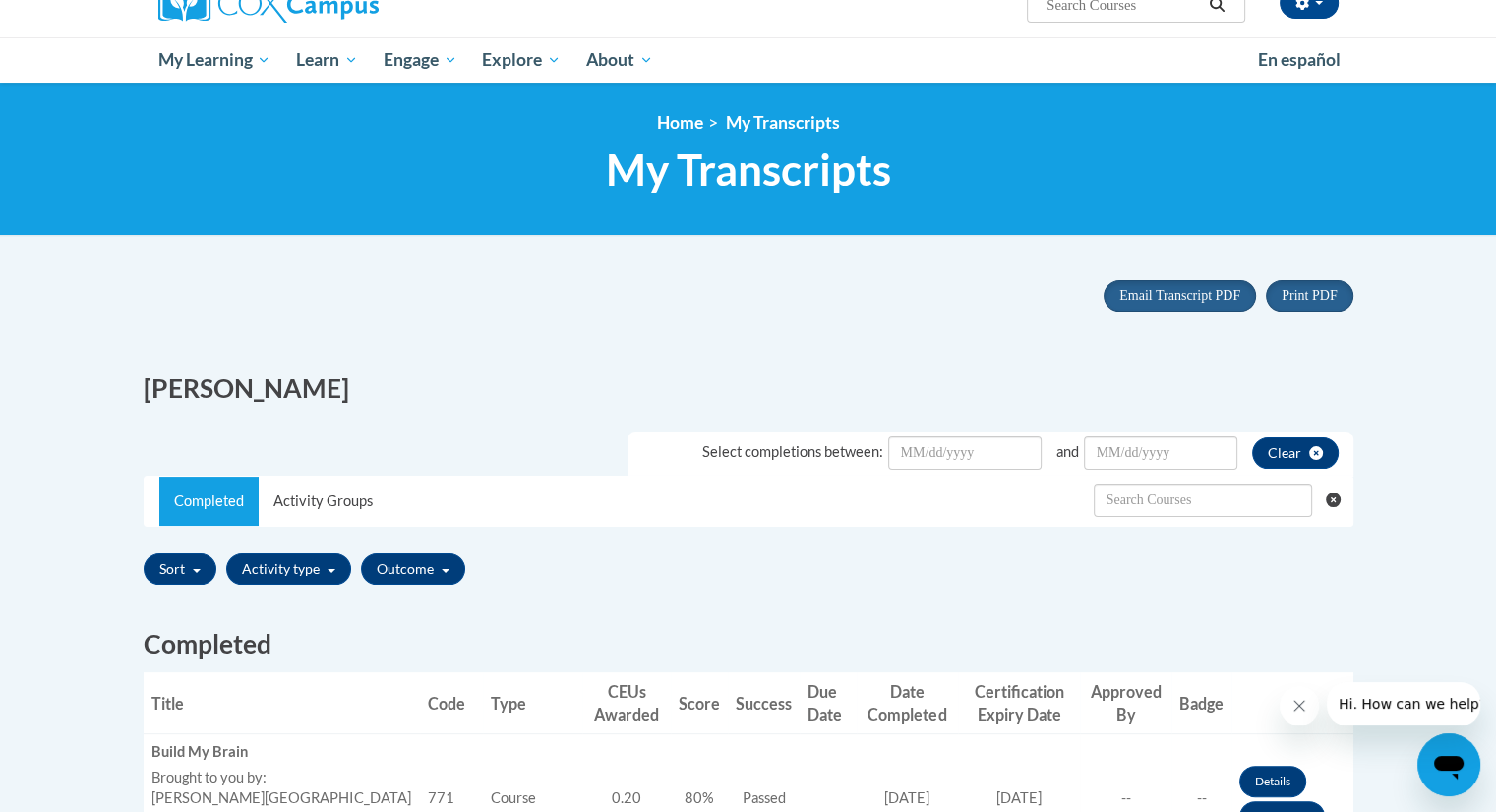
scroll to position [197, 0]
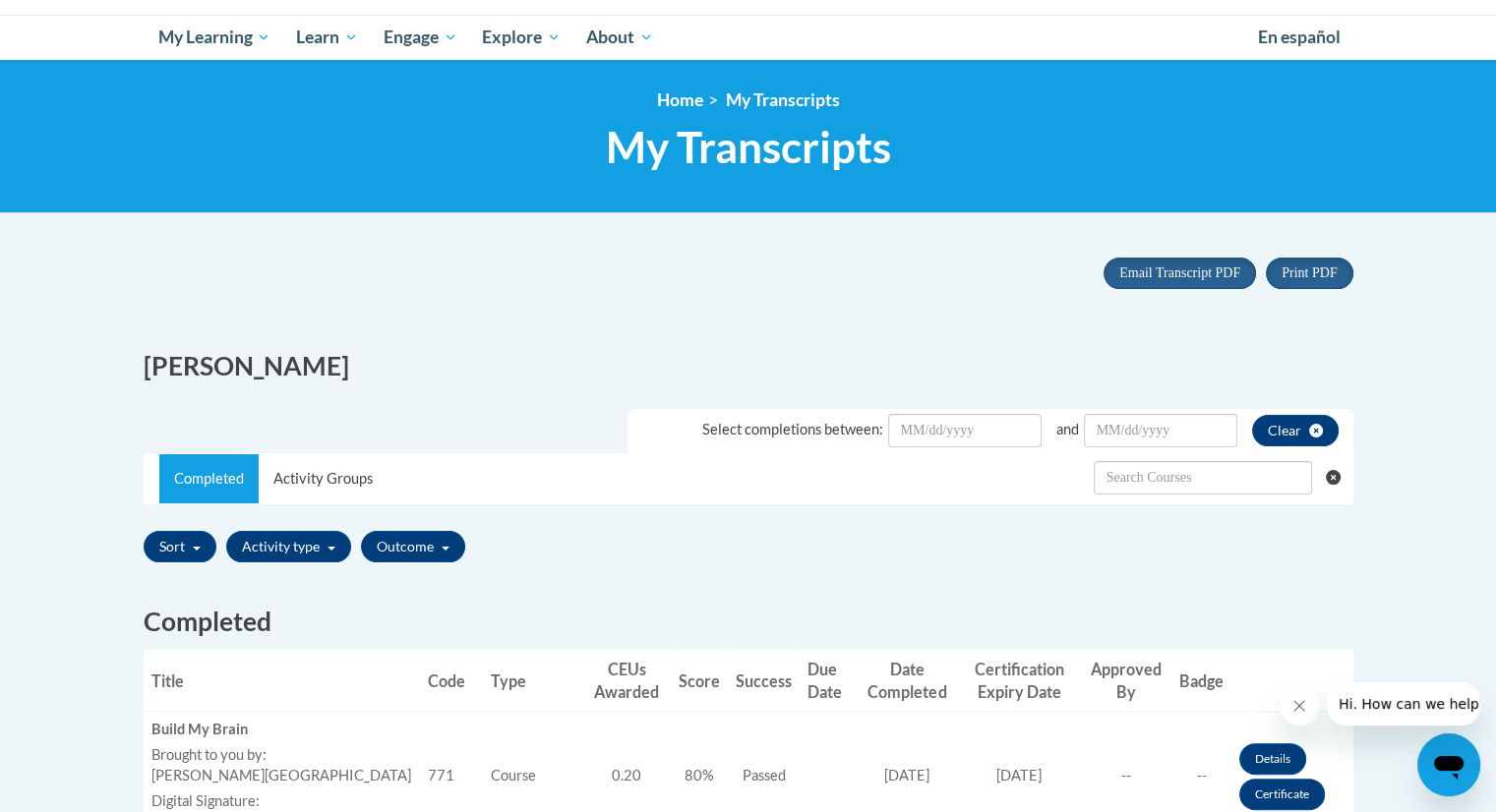
click at [224, 376] on h2 "[PERSON_NAME]" at bounding box center [438, 366] width 590 height 37
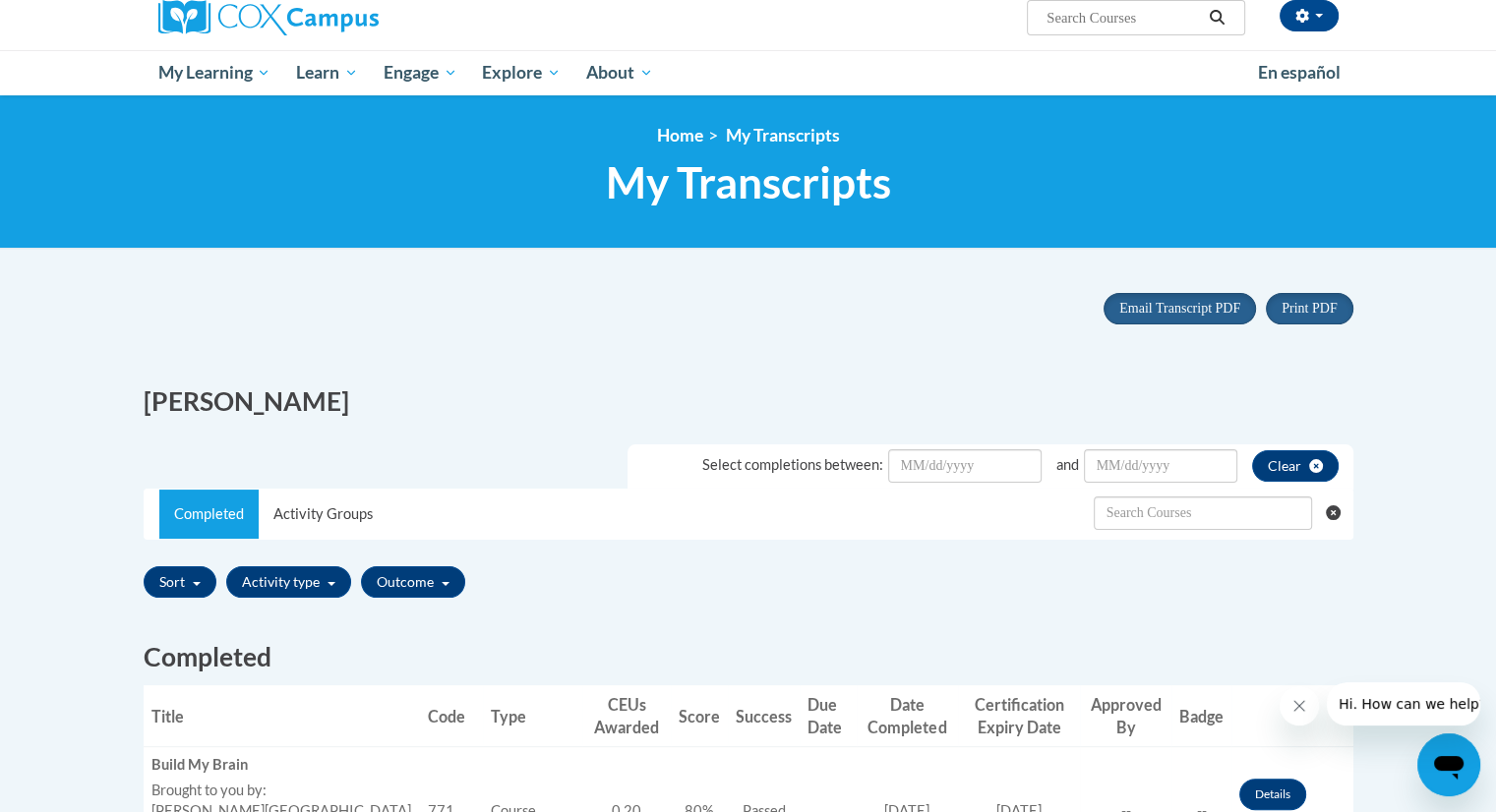
scroll to position [159, 0]
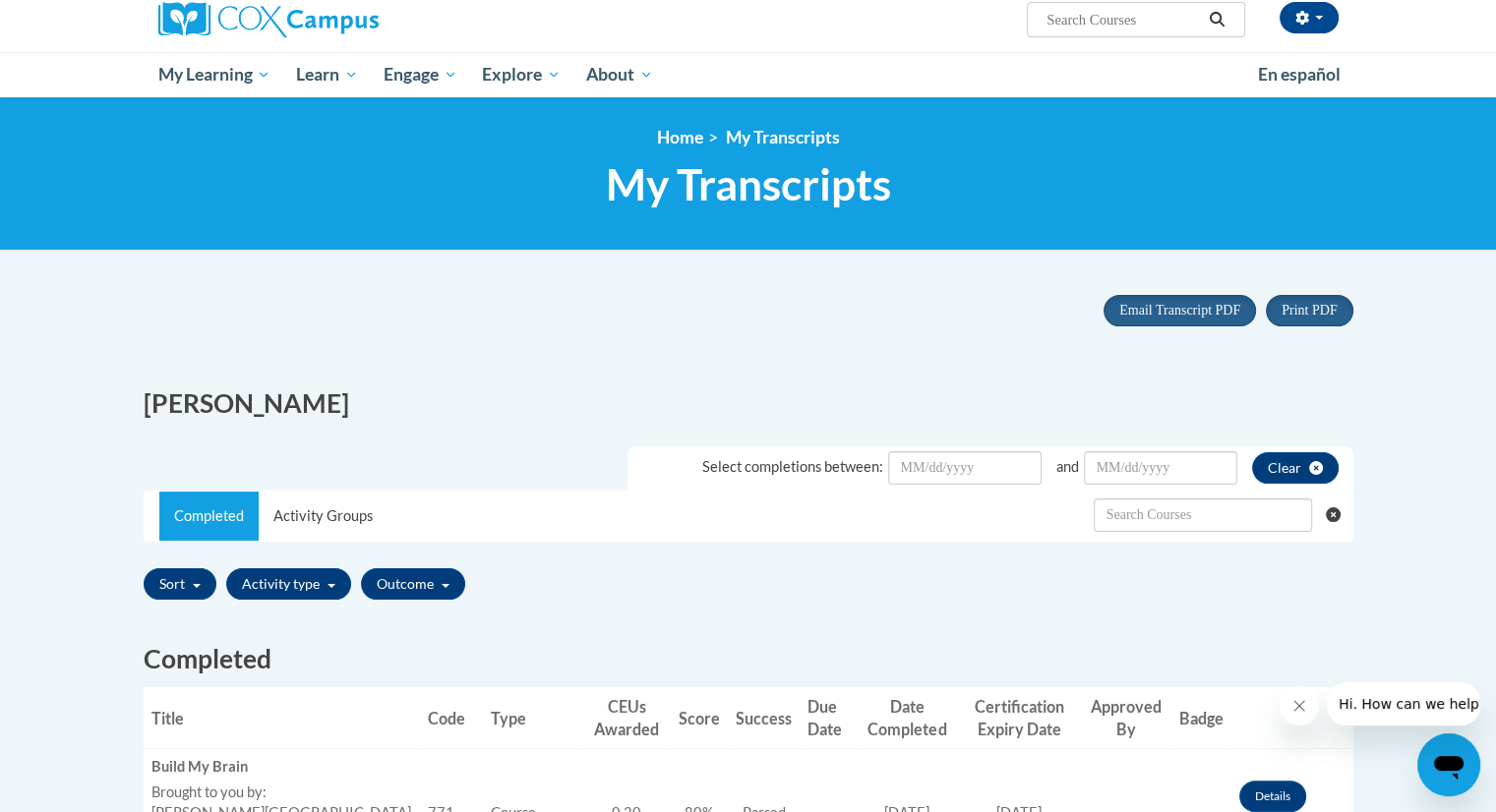
click at [187, 384] on div "[PERSON_NAME]" at bounding box center [438, 399] width 620 height 66
click at [187, 396] on h2 "[PERSON_NAME]" at bounding box center [438, 403] width 590 height 37
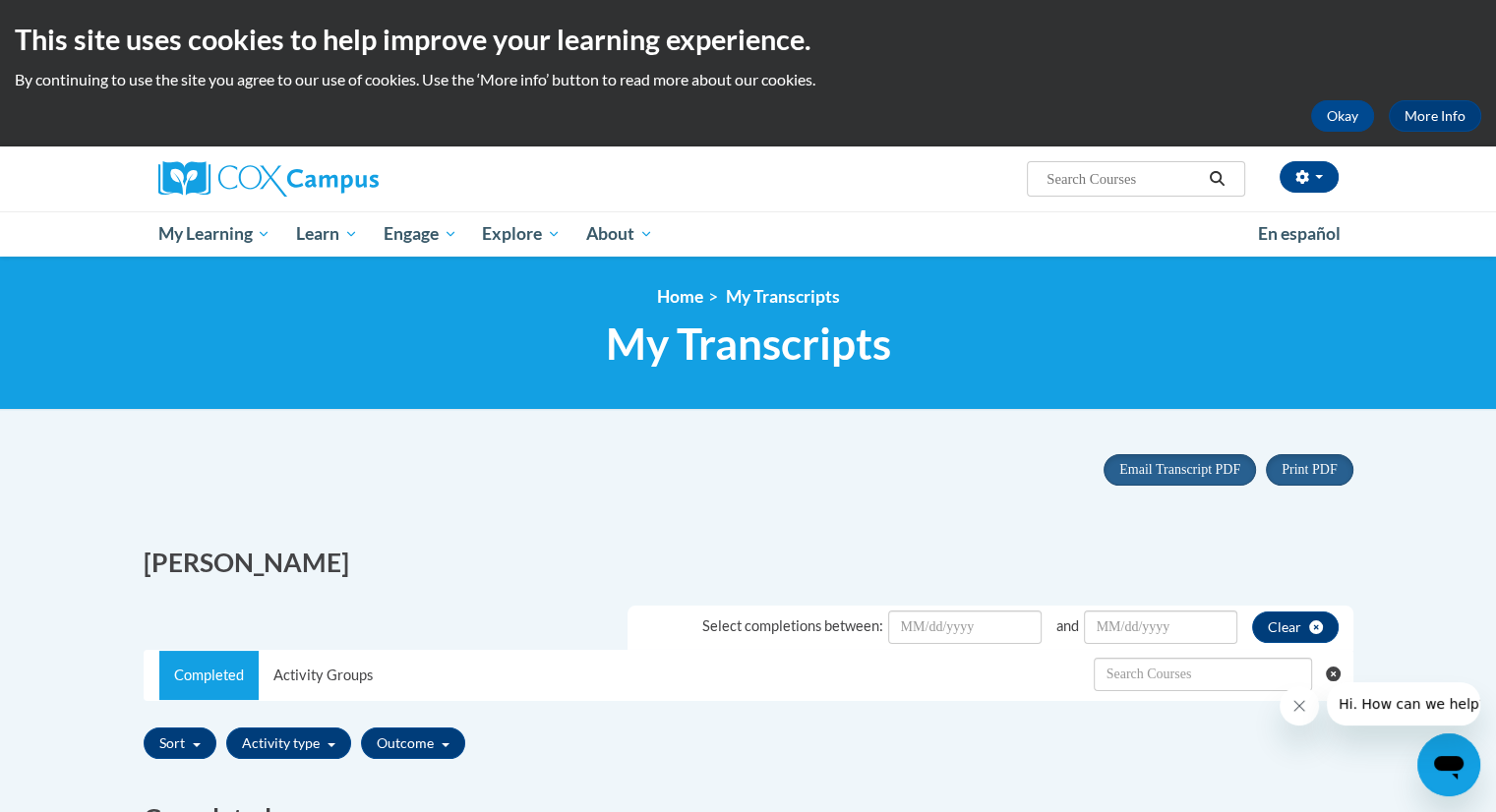
scroll to position [0, 0]
click at [1320, 182] on button "button" at bounding box center [1309, 177] width 59 height 32
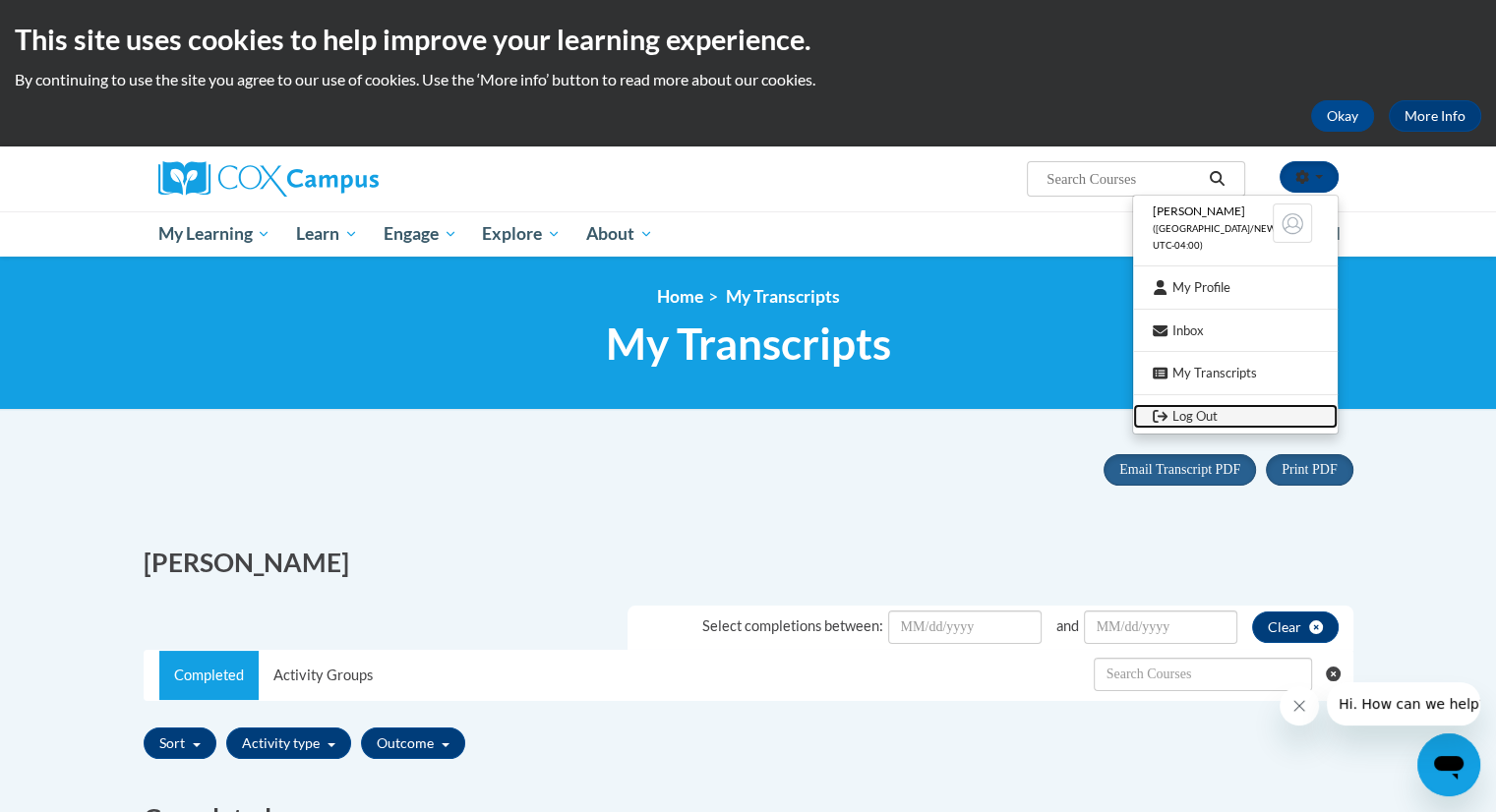
click at [1232, 416] on link "Log Out" at bounding box center [1236, 416] width 205 height 25
